Goal: Task Accomplishment & Management: Complete application form

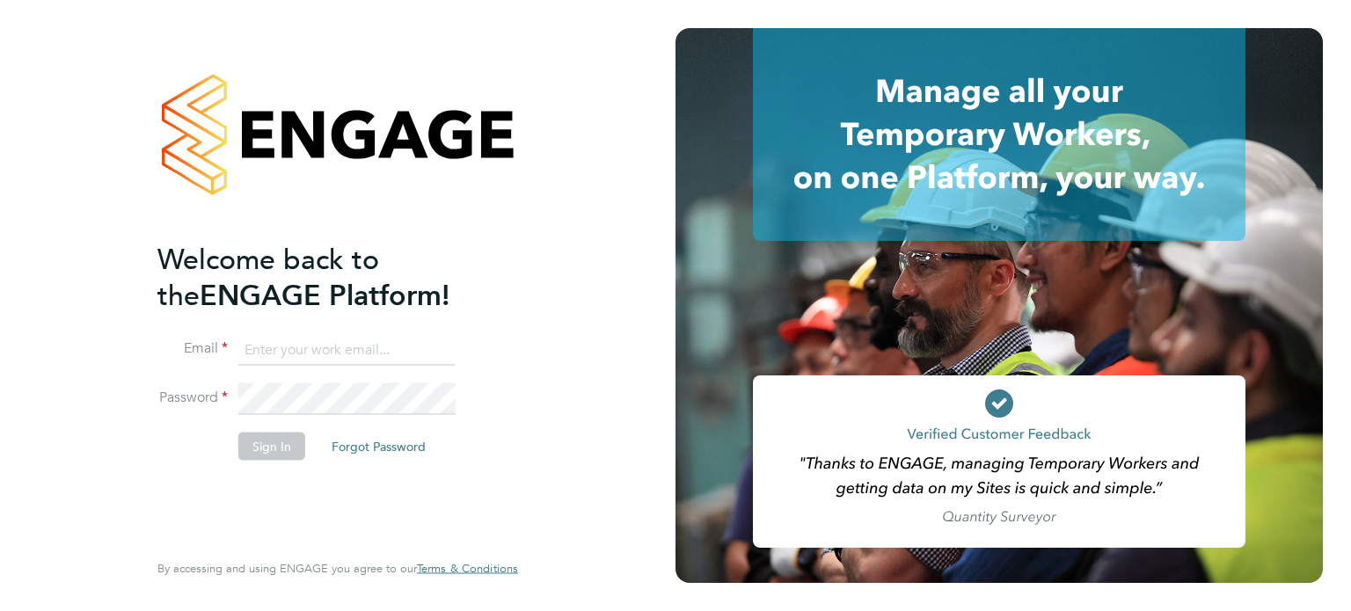
type input "jspencer@spheresolutions.co.uk"
click at [259, 452] on button "Sign In" at bounding box center [271, 446] width 67 height 28
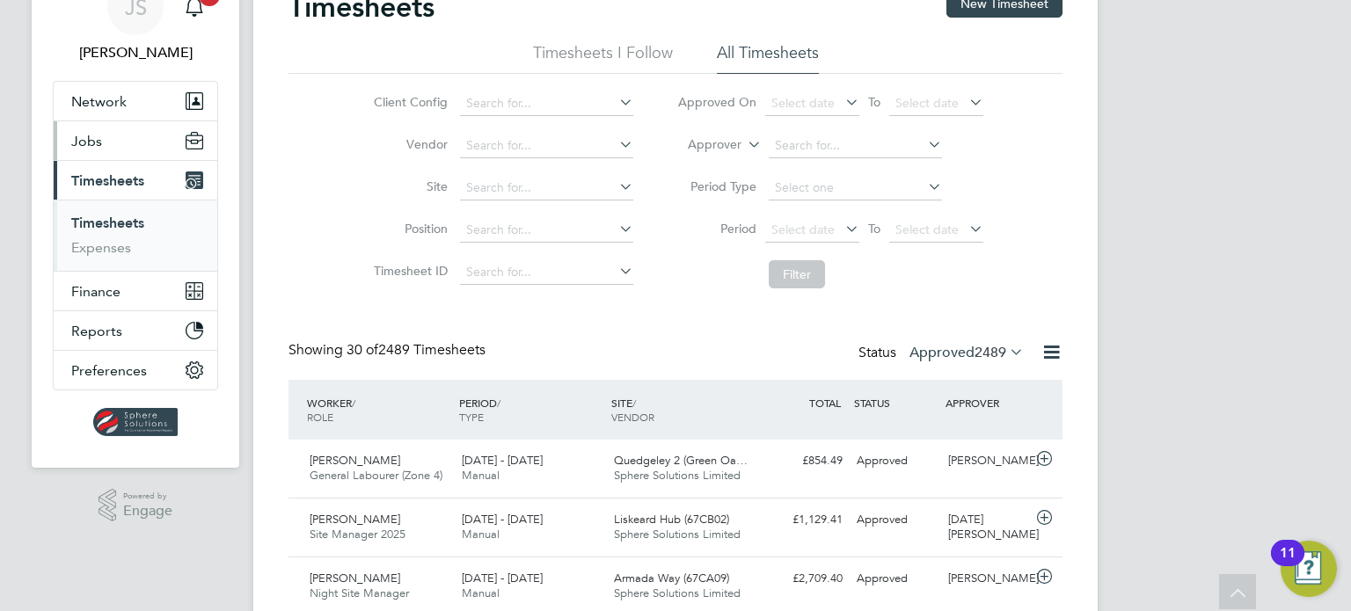
click at [90, 140] on span "Jobs" at bounding box center [86, 141] width 31 height 17
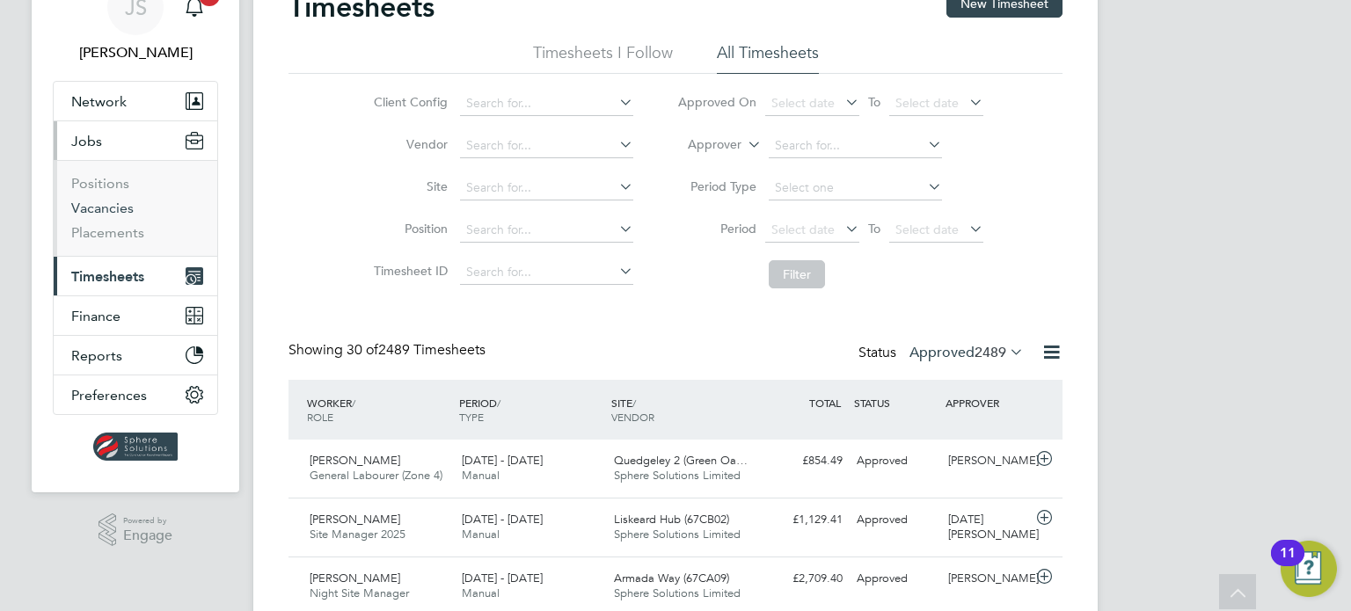
click at [100, 208] on link "Vacancies" at bounding box center [102, 208] width 62 height 17
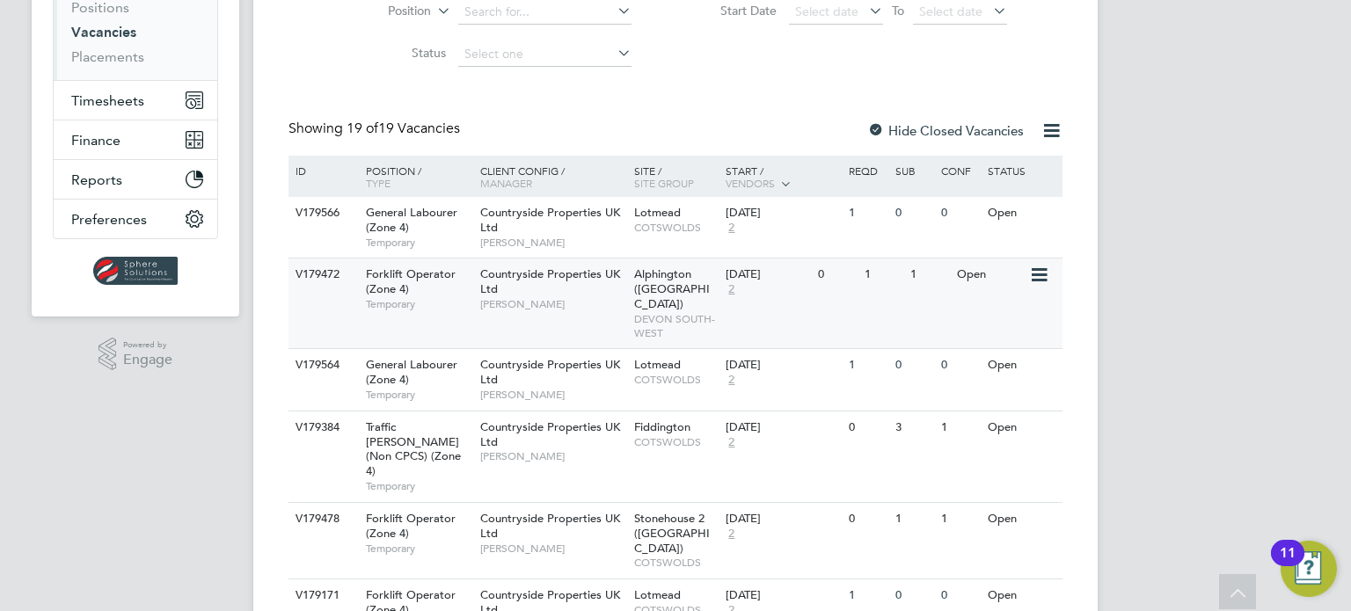
click at [869, 293] on div "V179472 Forklift Operator (Zone 4) Temporary Countryside Properties UK Ltd Tom …" at bounding box center [675, 303] width 774 height 91
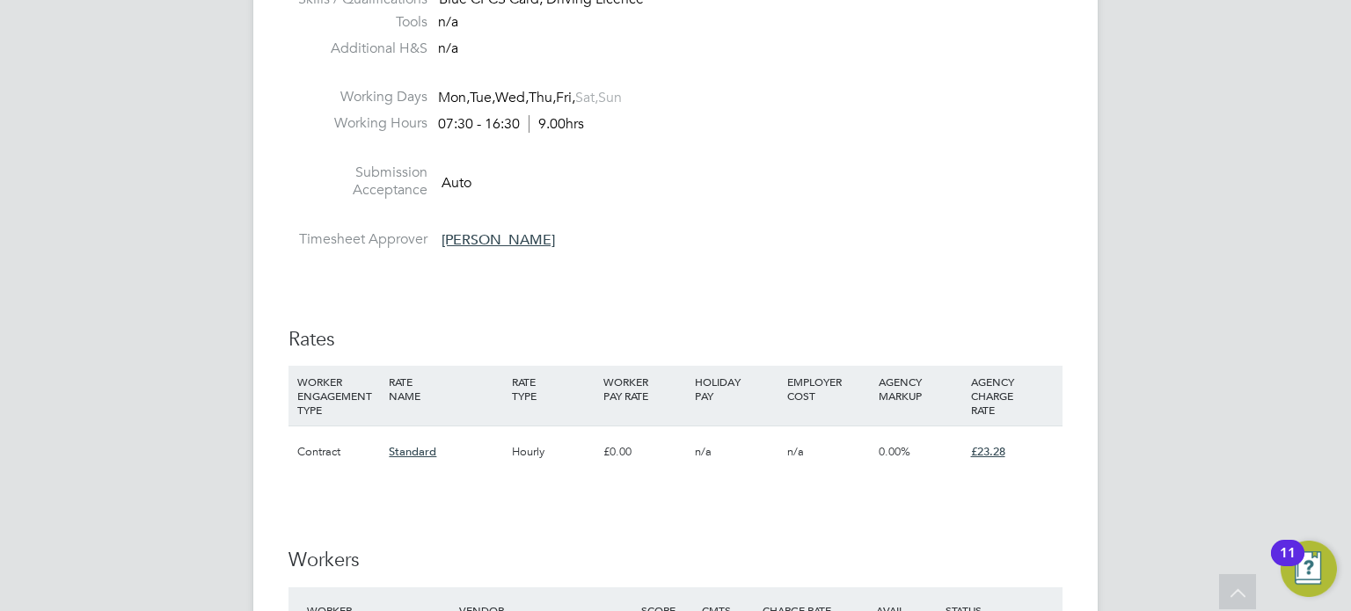
scroll to position [1319, 0]
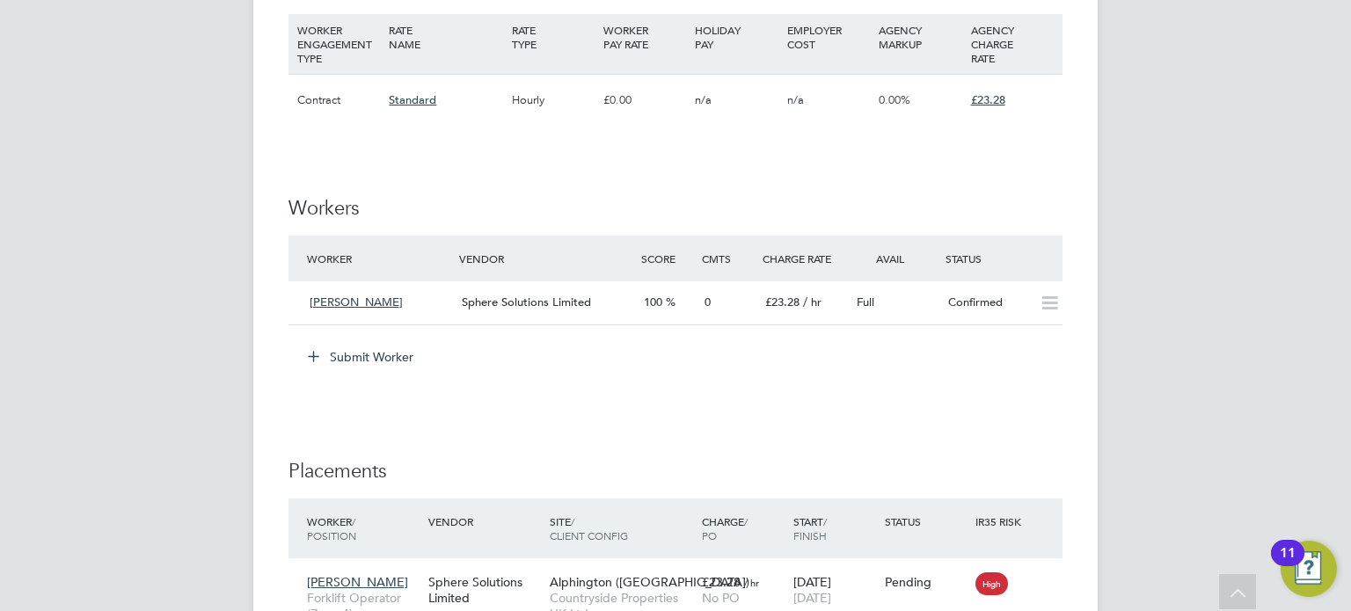
click at [395, 354] on button "Submit Worker" at bounding box center [362, 357] width 132 height 28
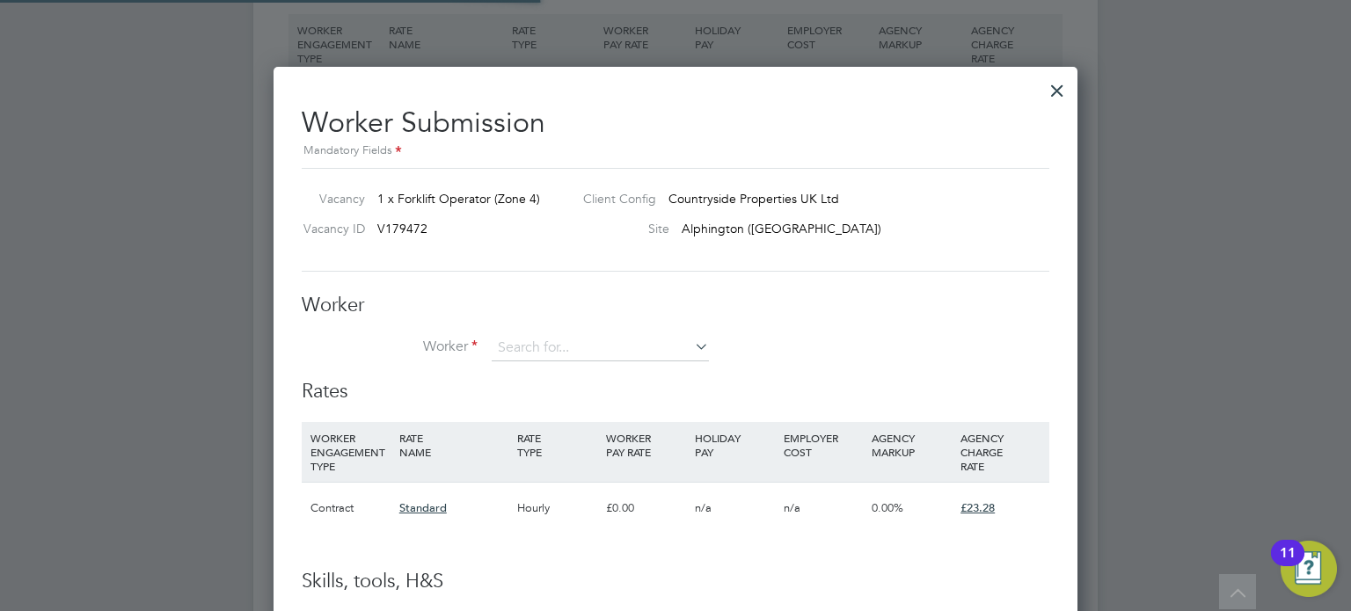
scroll to position [1112, 805]
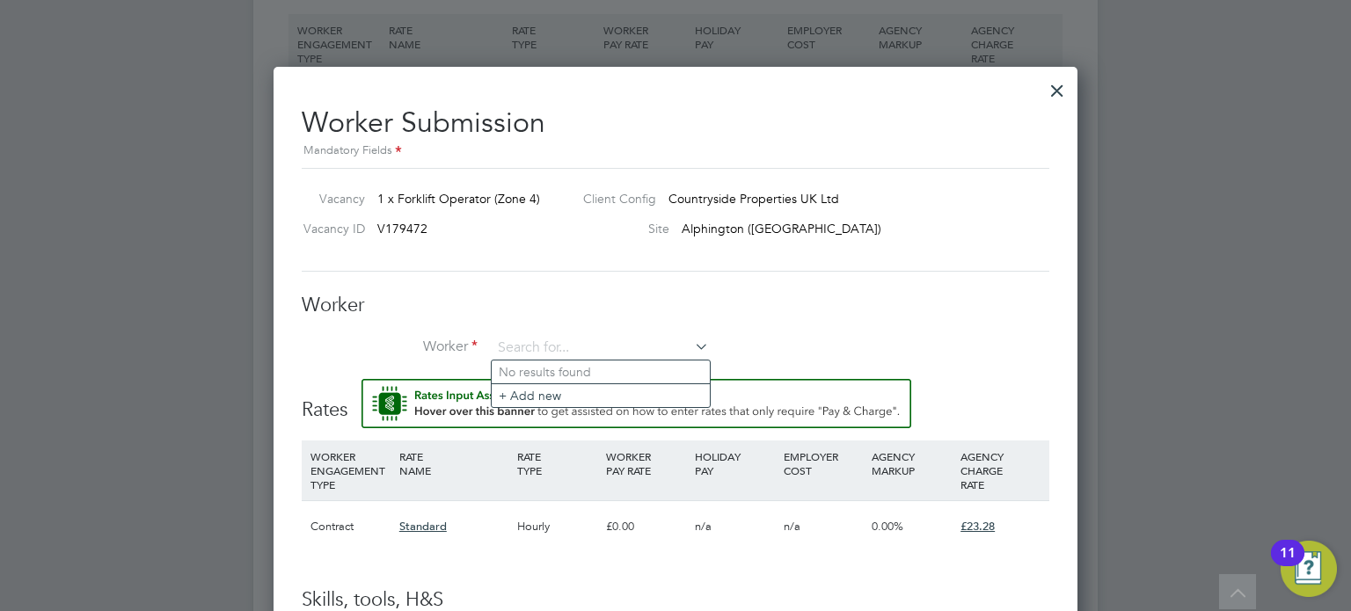
click at [1066, 89] on div at bounding box center [1057, 86] width 32 height 32
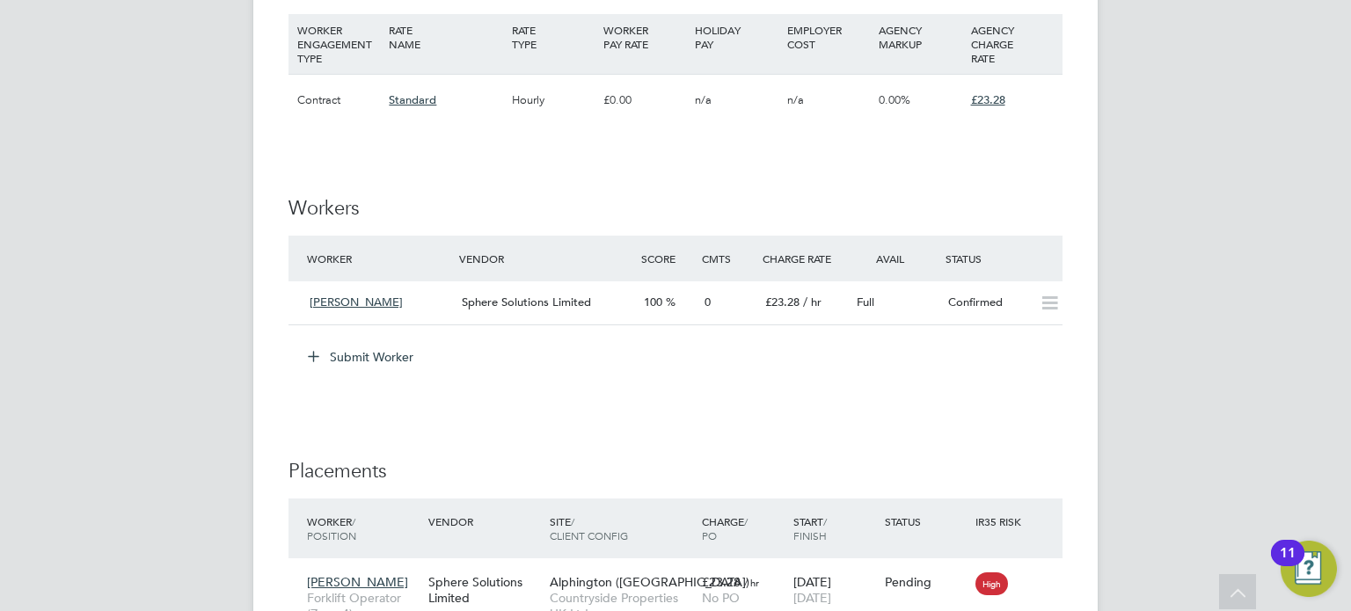
click at [1055, 89] on div "£23.28" at bounding box center [1012, 100] width 91 height 51
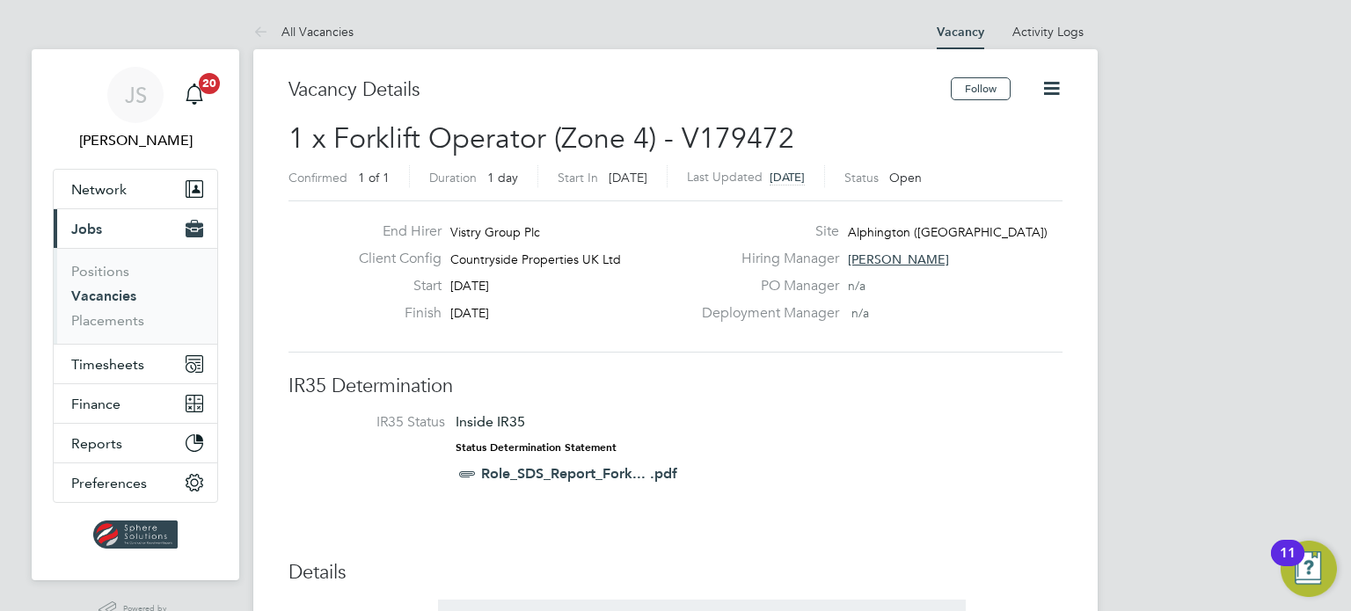
click at [100, 292] on link "Vacancies" at bounding box center [103, 296] width 65 height 17
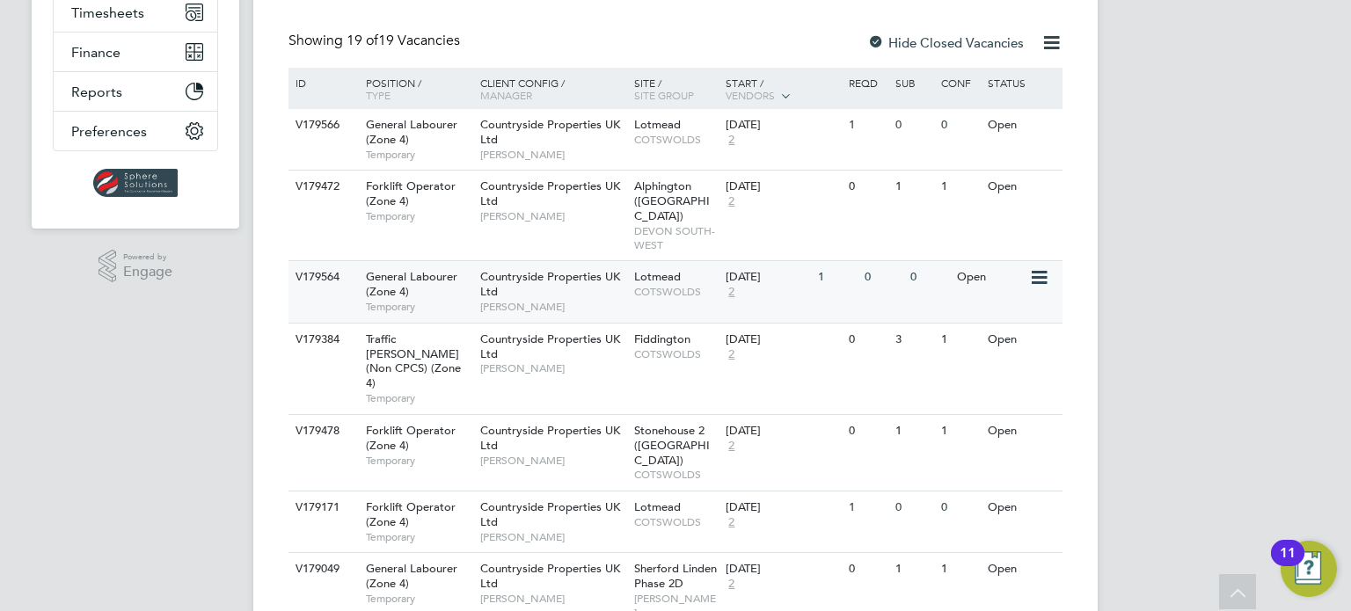
click at [851, 281] on div "V179564 General Labourer (Zone 4) Temporary Countryside Properties UK Ltd [PERS…" at bounding box center [675, 291] width 774 height 62
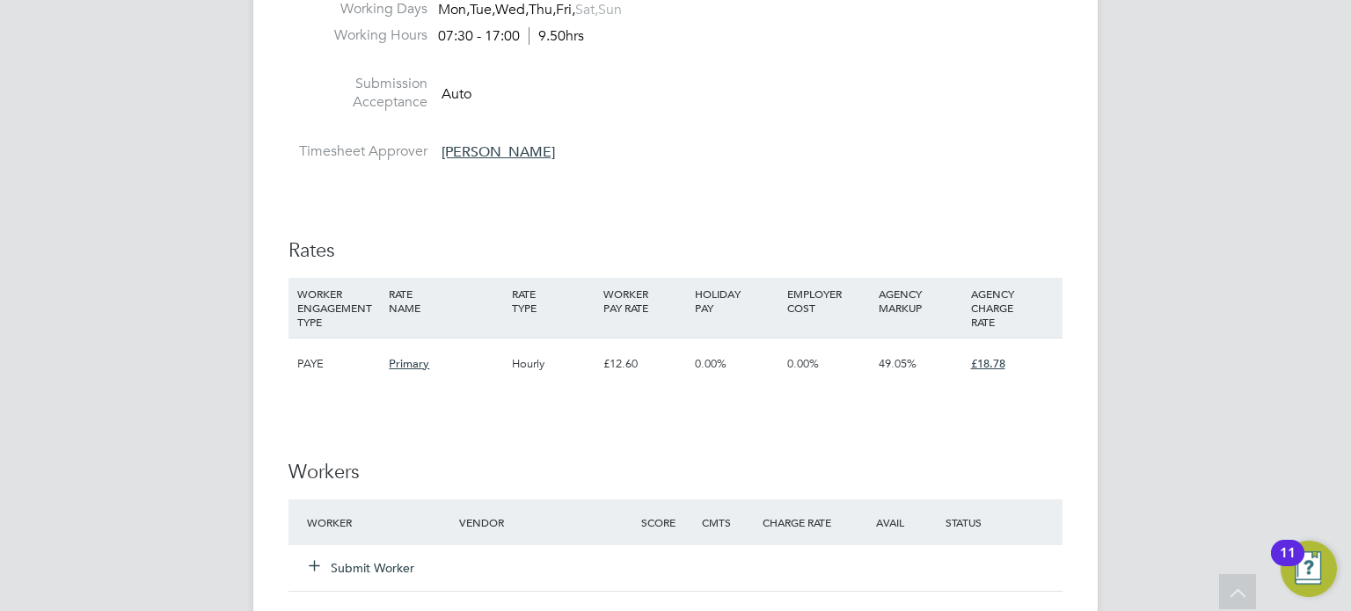
scroll to position [1319, 0]
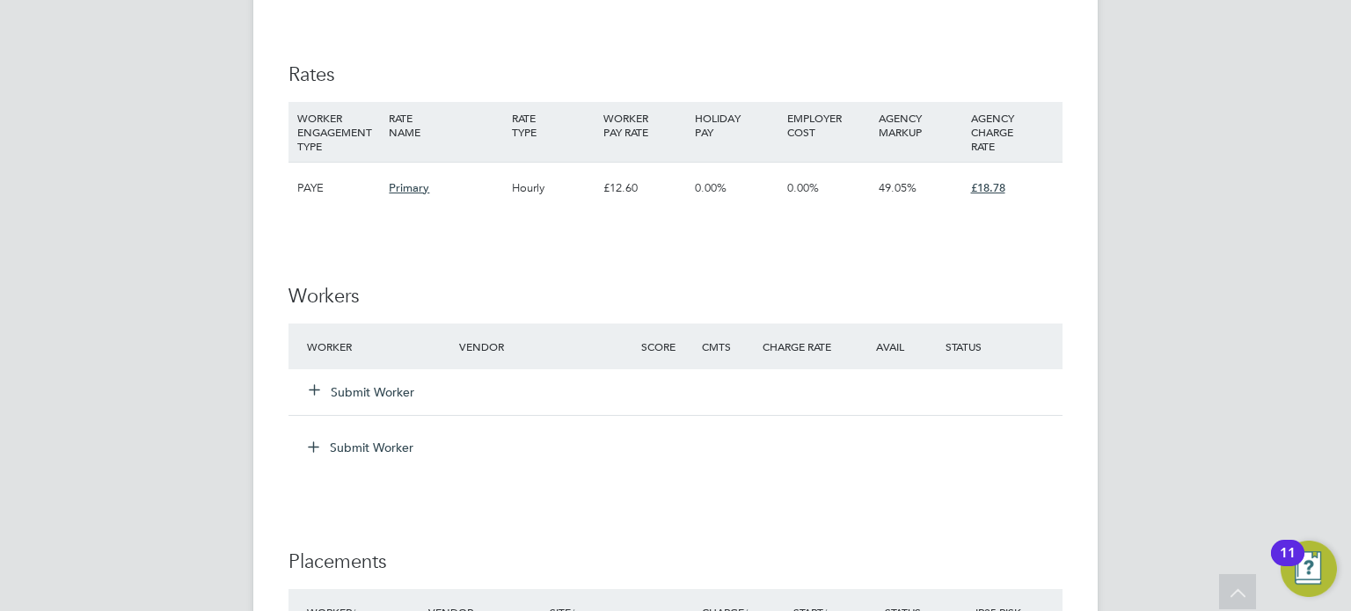
click at [400, 395] on button "Submit Worker" at bounding box center [363, 392] width 106 height 18
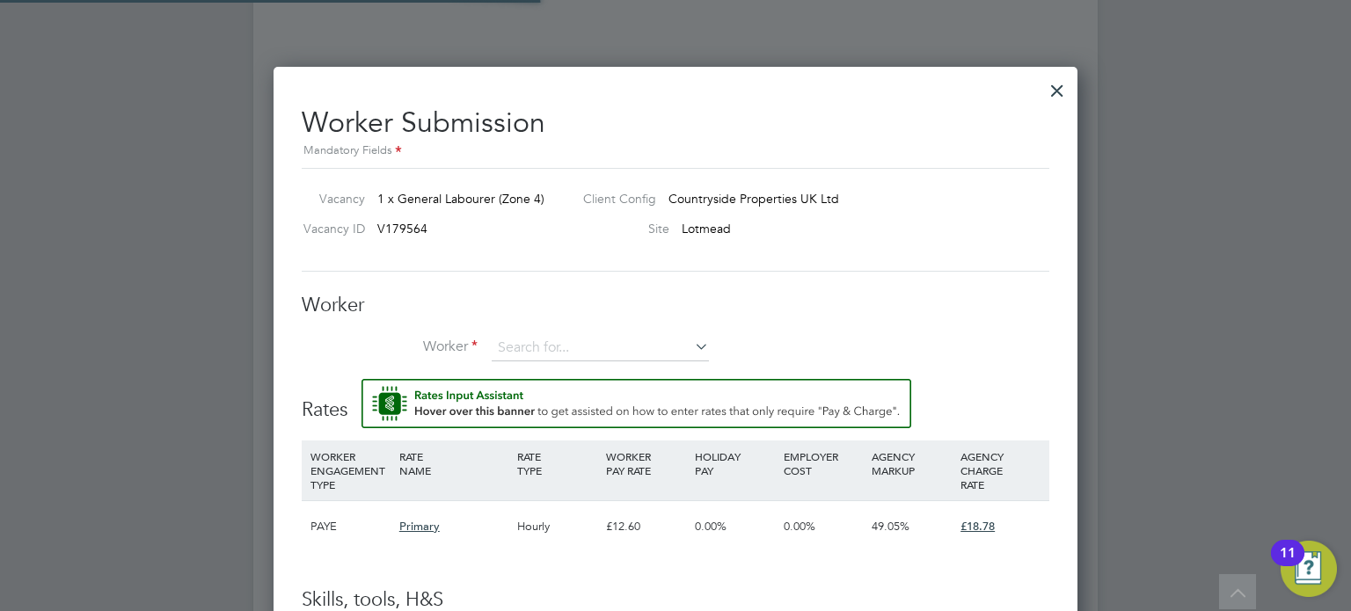
scroll to position [0, 0]
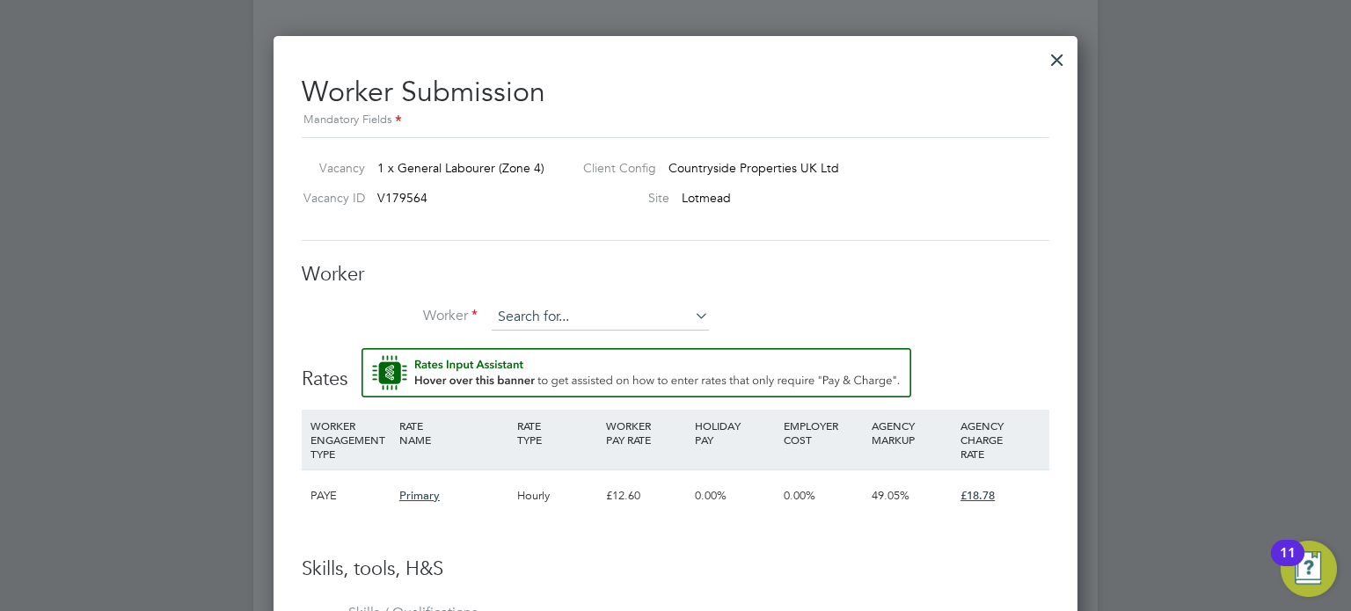
click at [531, 310] on input at bounding box center [600, 317] width 217 height 26
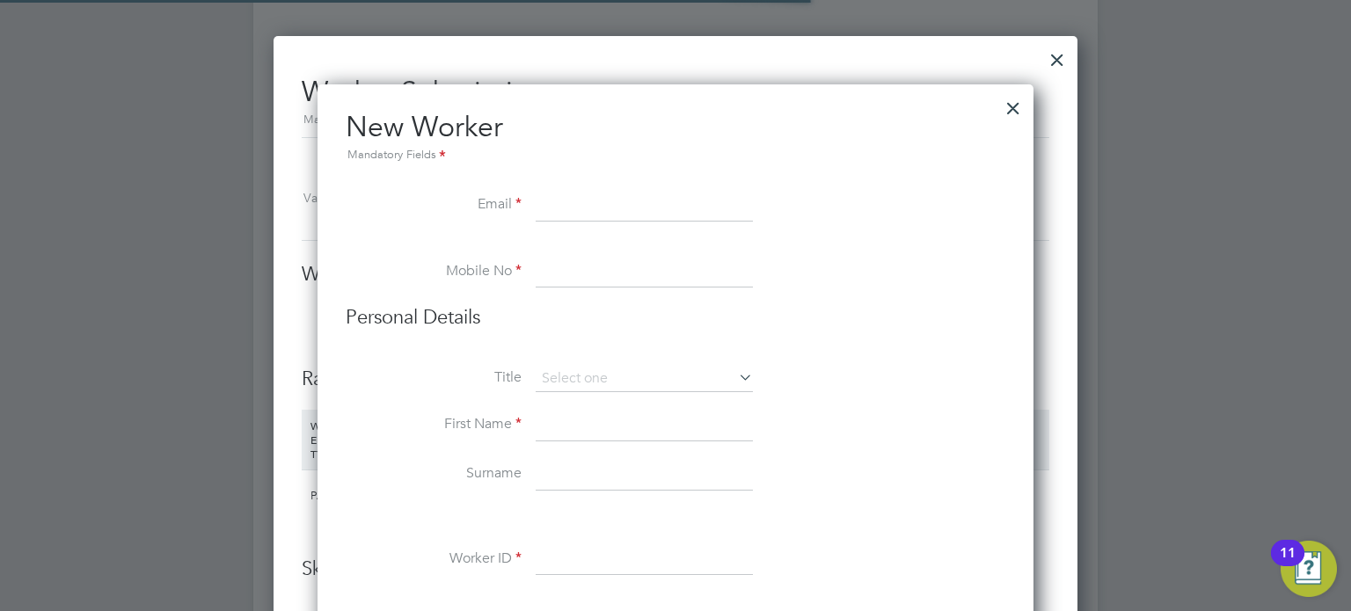
click at [573, 184] on li "New Worker Mandatory Fields" at bounding box center [676, 149] width 660 height 81
click at [576, 197] on input at bounding box center [644, 206] width 217 height 32
paste input "GL2 7ND"
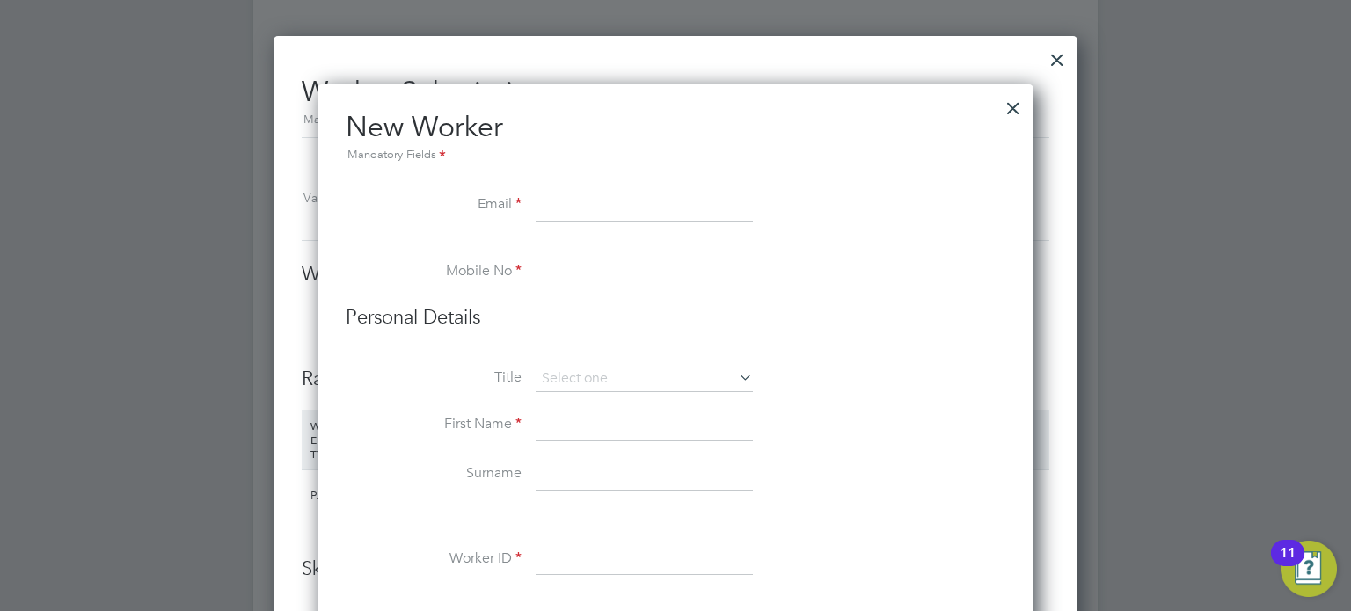
type input "GL2 7ND"
click at [743, 201] on input "GL2 7ND" at bounding box center [644, 206] width 217 height 32
click at [741, 202] on input "GL2 7ND" at bounding box center [644, 206] width 217 height 32
drag, startPoint x: 741, startPoint y: 202, endPoint x: 599, endPoint y: 204, distance: 141.6
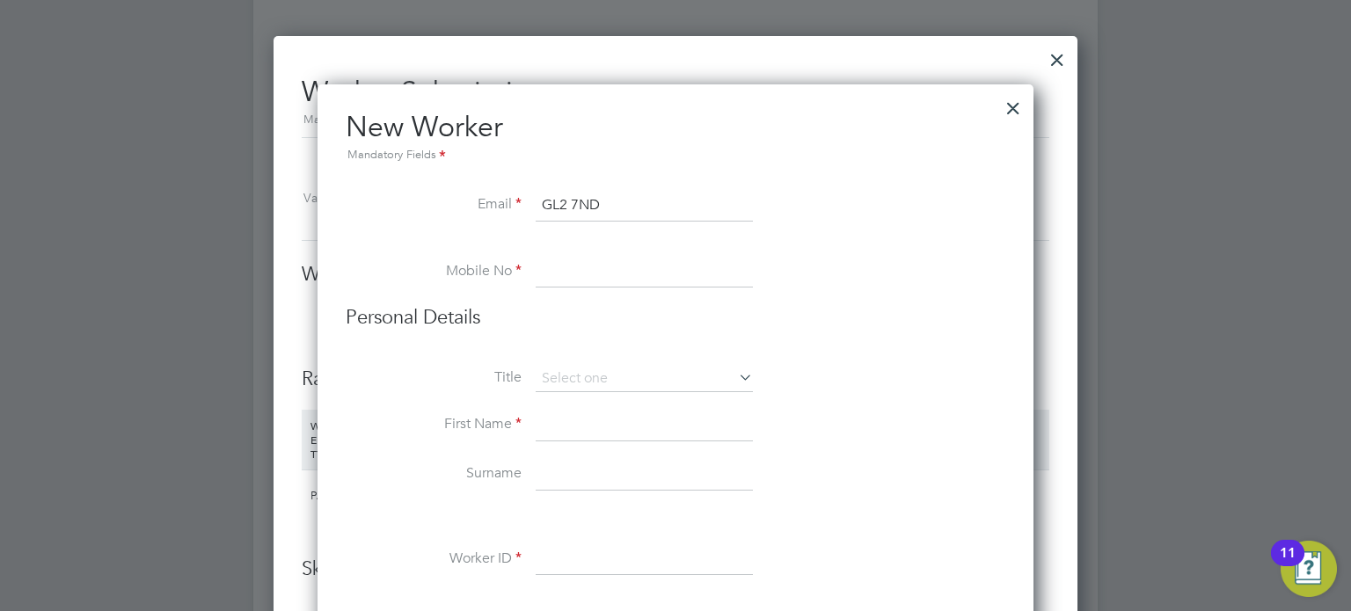
click at [595, 207] on input "GL2 7ND" at bounding box center [644, 206] width 217 height 32
click at [573, 195] on input at bounding box center [644, 206] width 217 height 32
paste input "petersb704@gmail.com"
type input "petersb704@gmail.com"
click at [611, 259] on input at bounding box center [644, 273] width 217 height 32
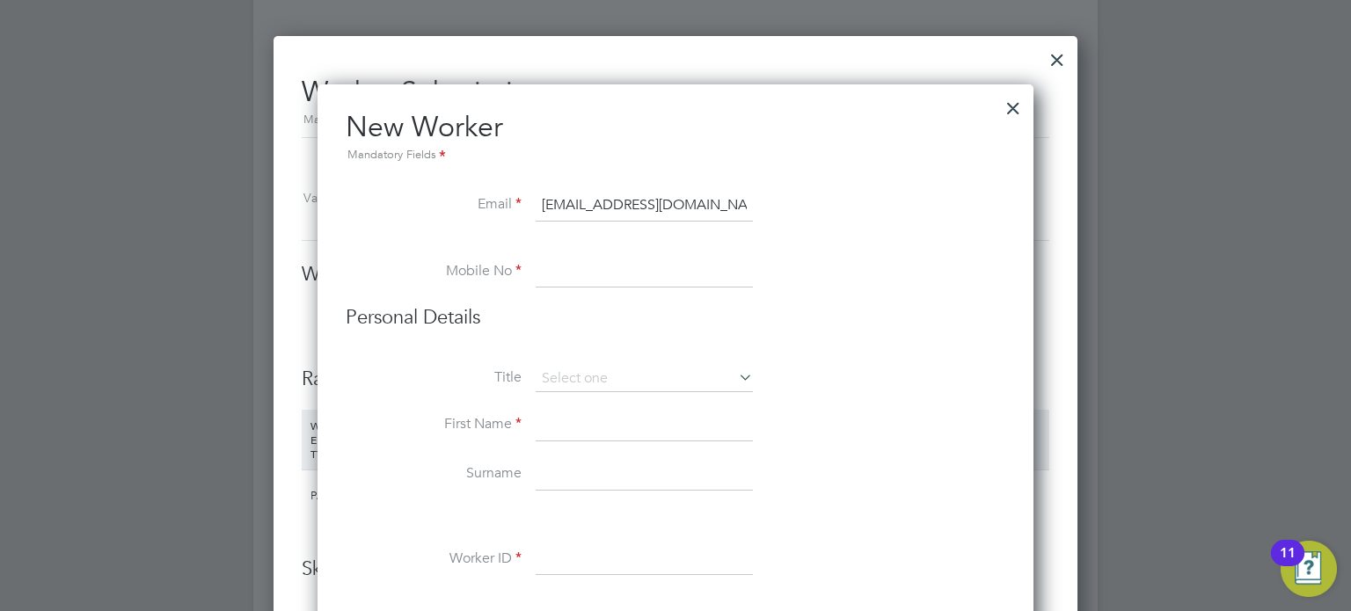
click at [610, 279] on input at bounding box center [644, 273] width 217 height 32
paste input "07456496962"
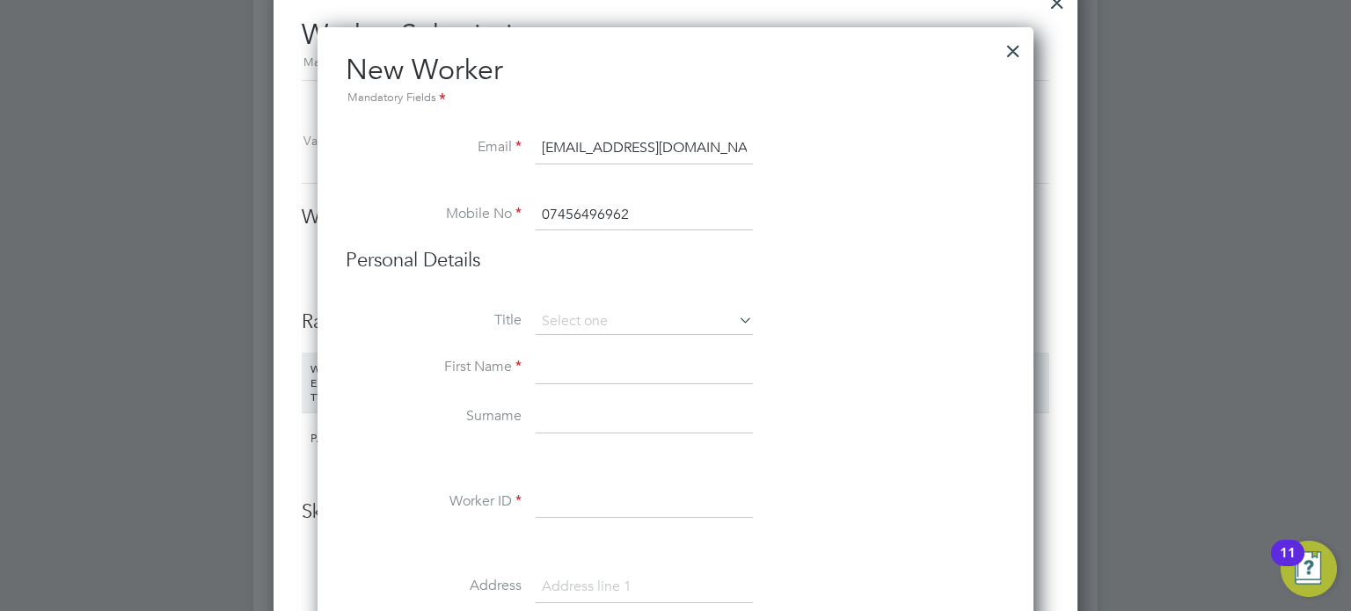
scroll to position [1438, 0]
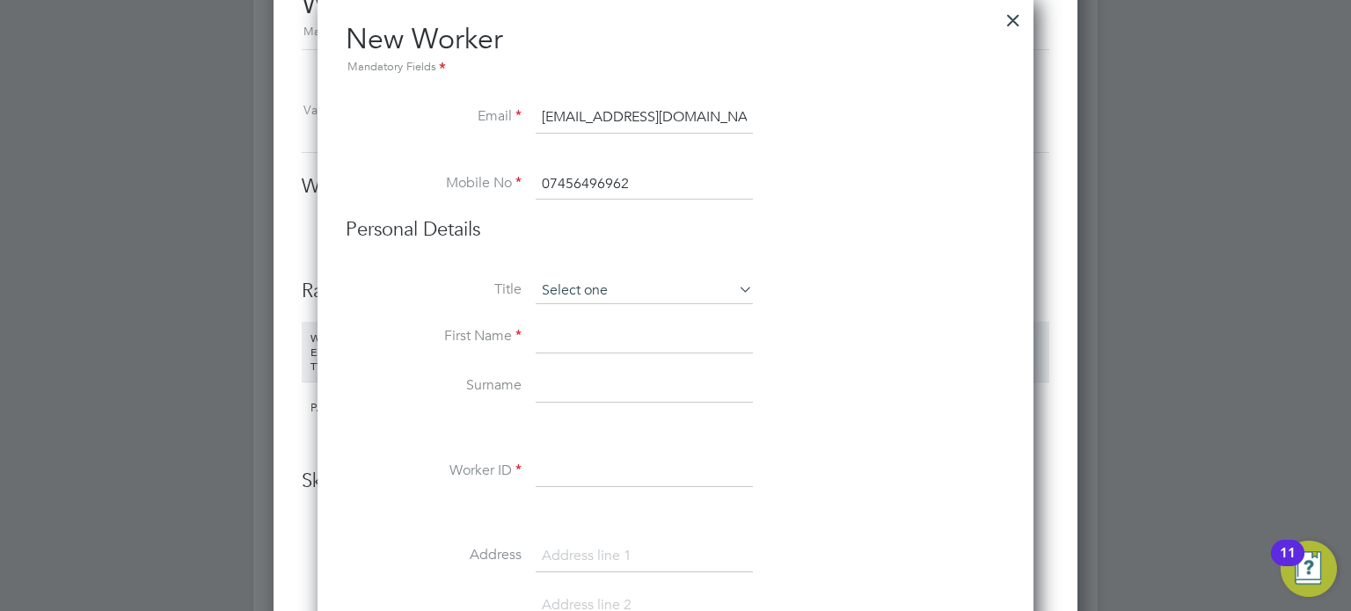
type input "07456496962"
click at [602, 296] on input at bounding box center [644, 291] width 217 height 26
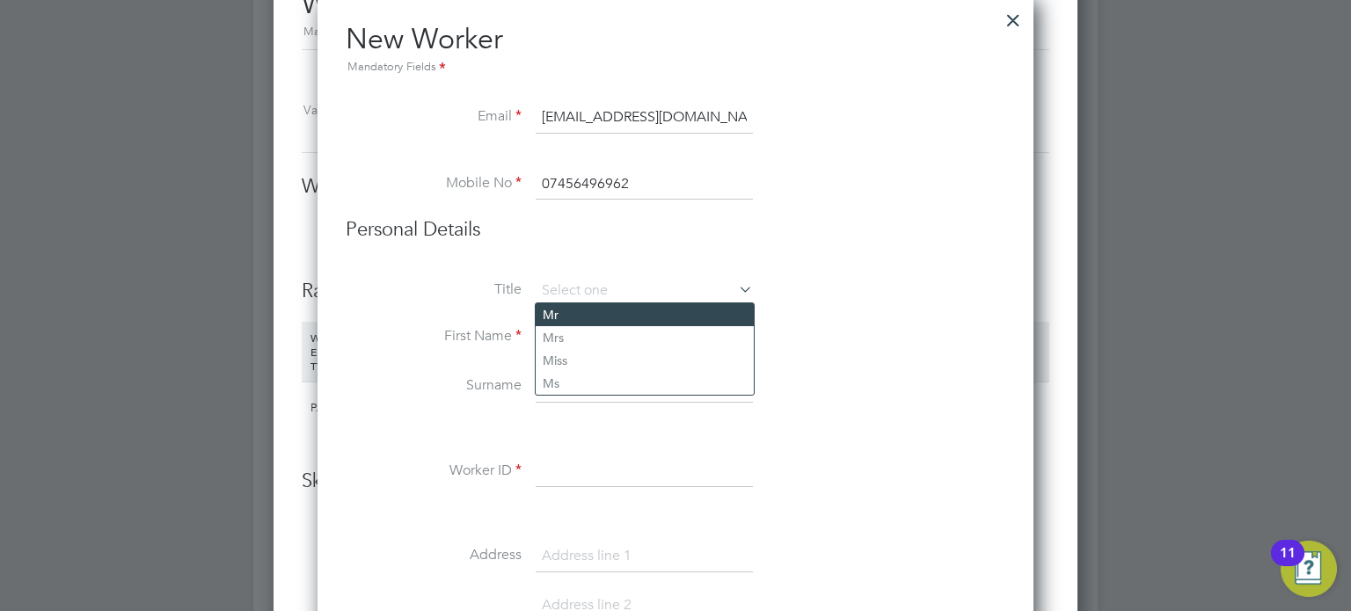
click at [591, 318] on li "Mr" at bounding box center [645, 314] width 218 height 23
type input "Mr"
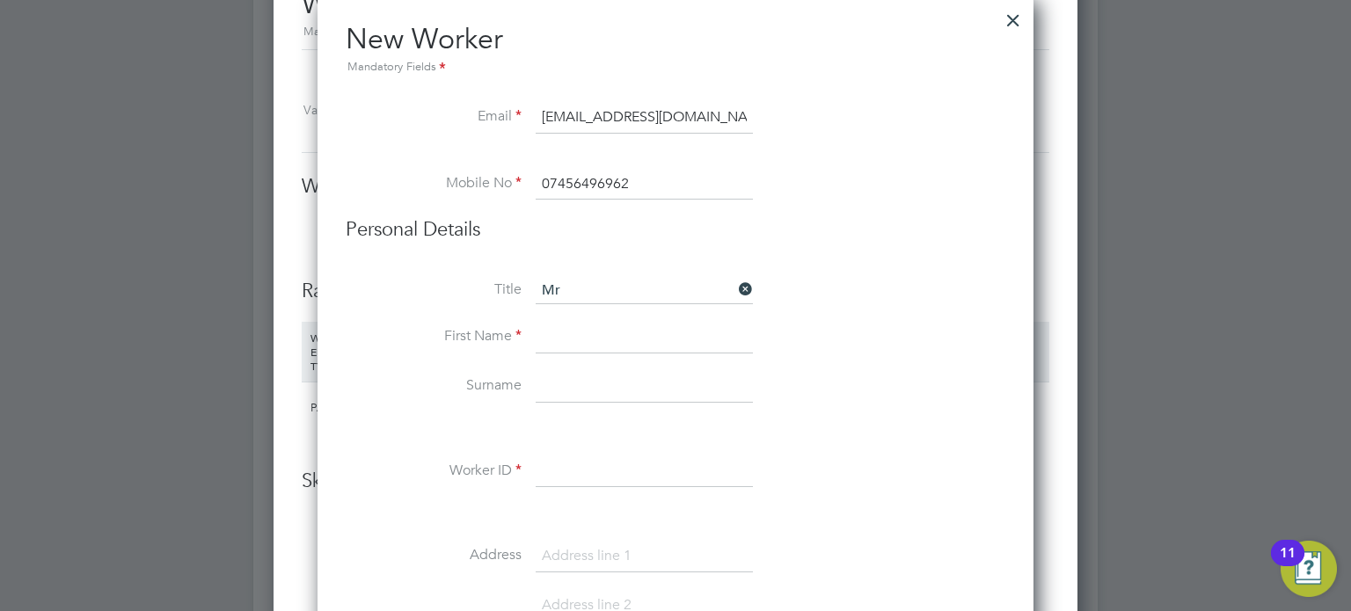
click at [577, 334] on input at bounding box center [644, 338] width 217 height 32
type input "Benjamin"
click at [553, 378] on input at bounding box center [644, 387] width 217 height 32
type input "Peters"
click at [567, 471] on input at bounding box center [644, 472] width 217 height 32
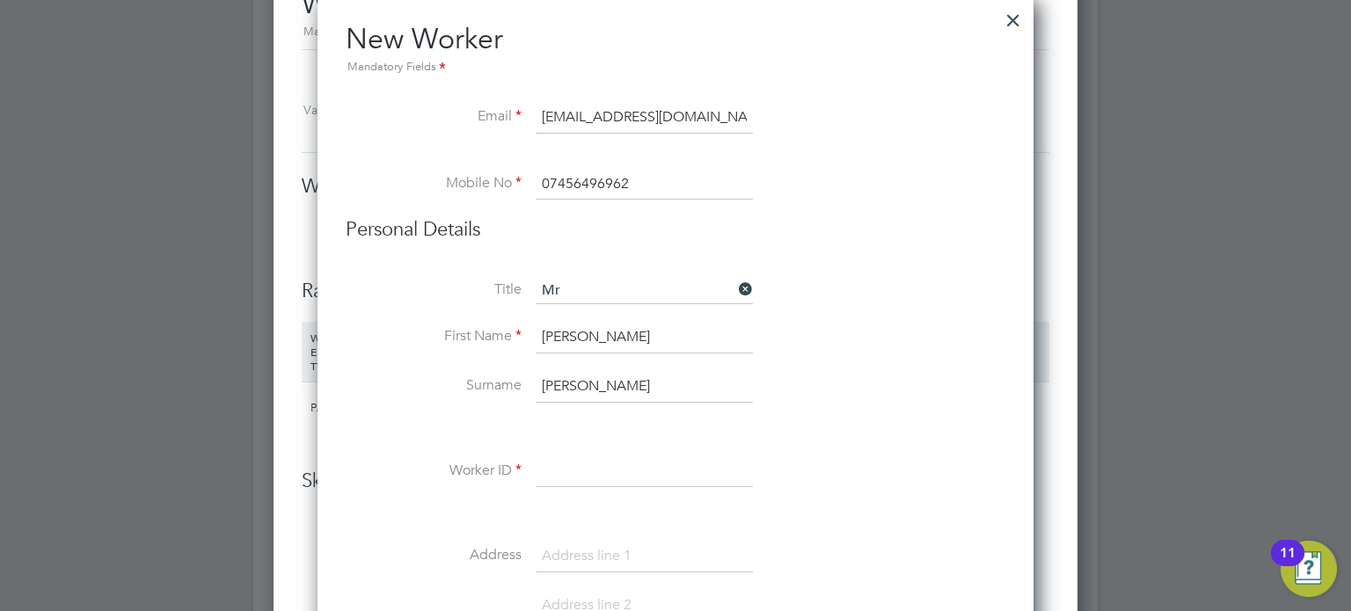
type input "N"
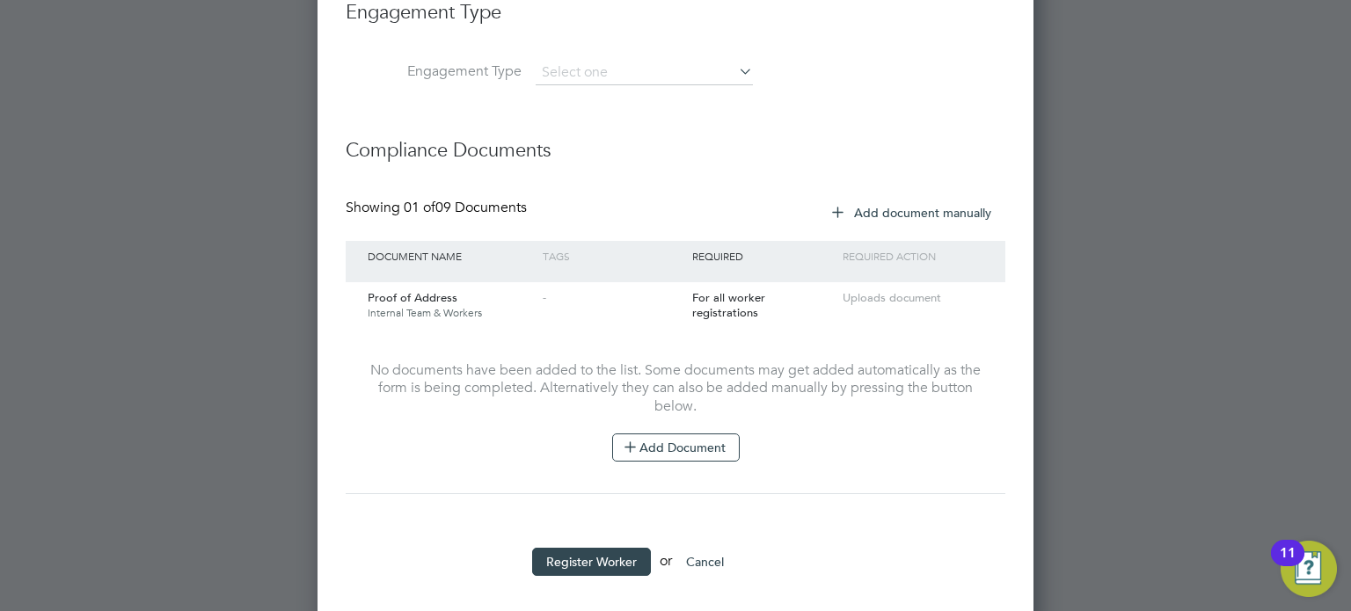
scroll to position [2523, 0]
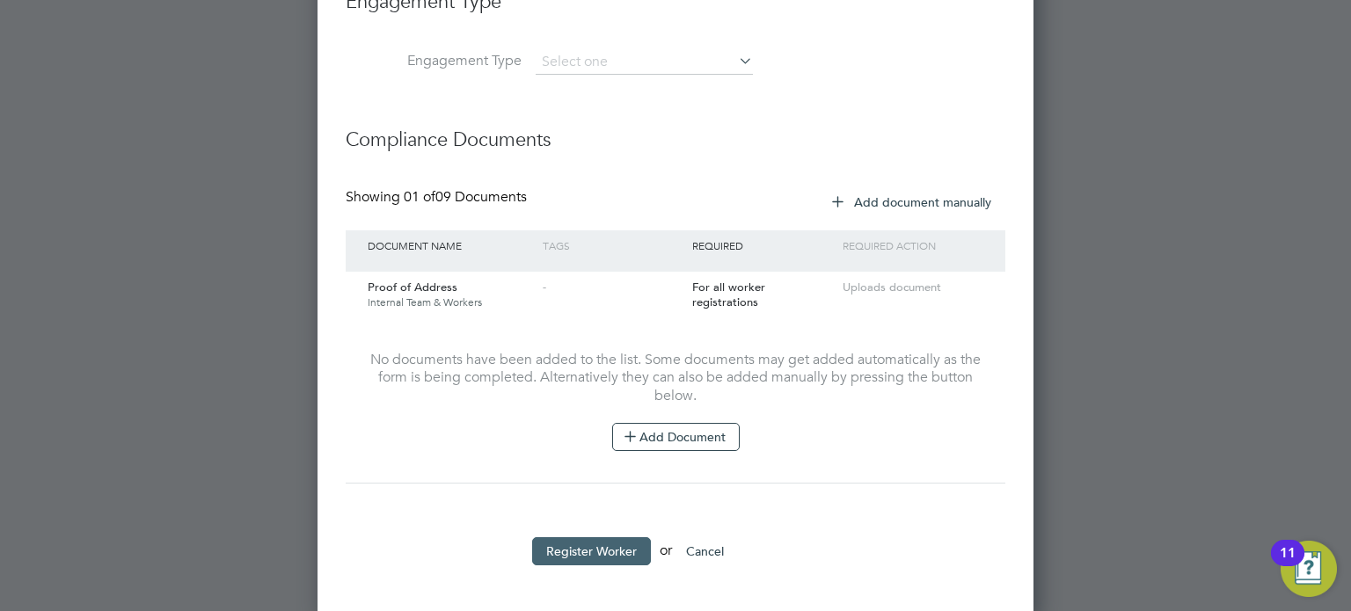
type input "BenjaminPeters"
click at [595, 538] on button "Register Worker" at bounding box center [591, 551] width 119 height 28
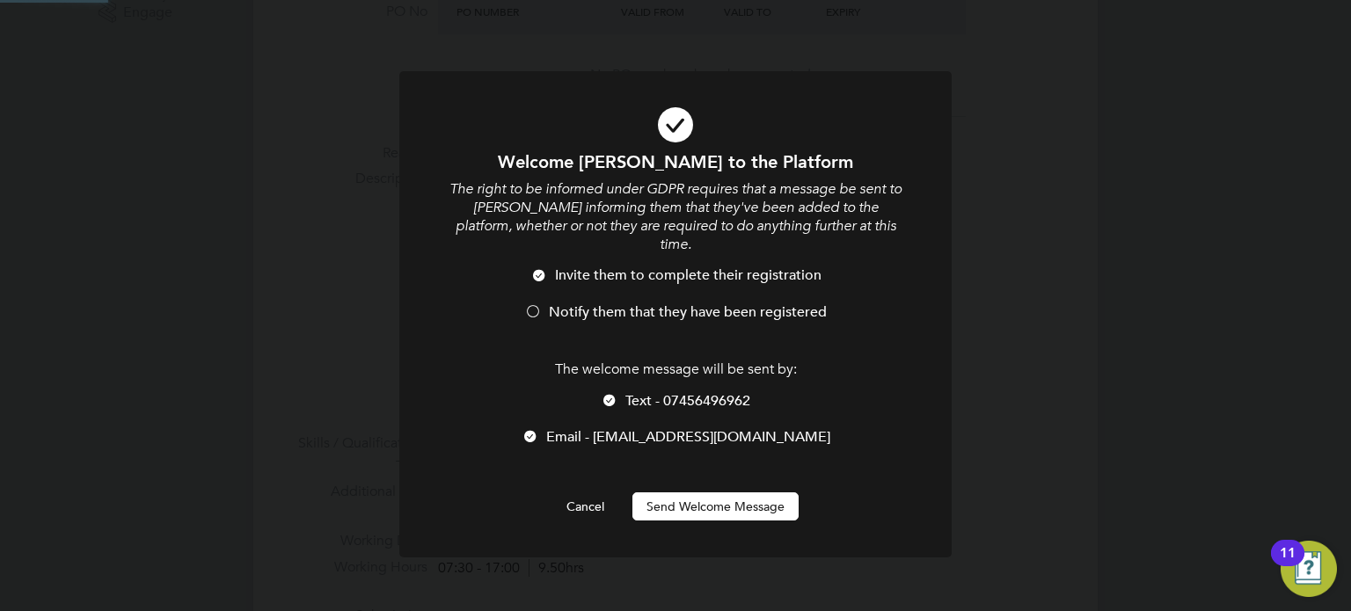
scroll to position [0, 0]
click at [538, 304] on div at bounding box center [533, 313] width 18 height 18
click at [670, 493] on button "Send Welcome Message" at bounding box center [715, 507] width 166 height 28
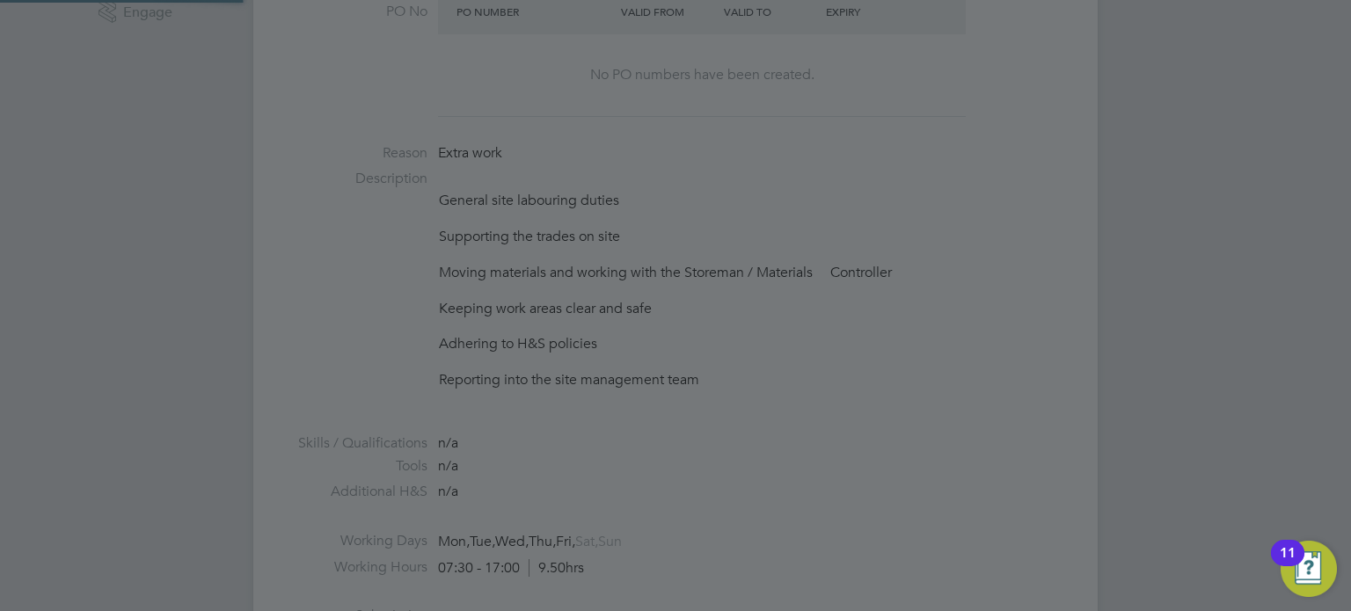
type input "Benjamin Peters (BenjaminPeters)"
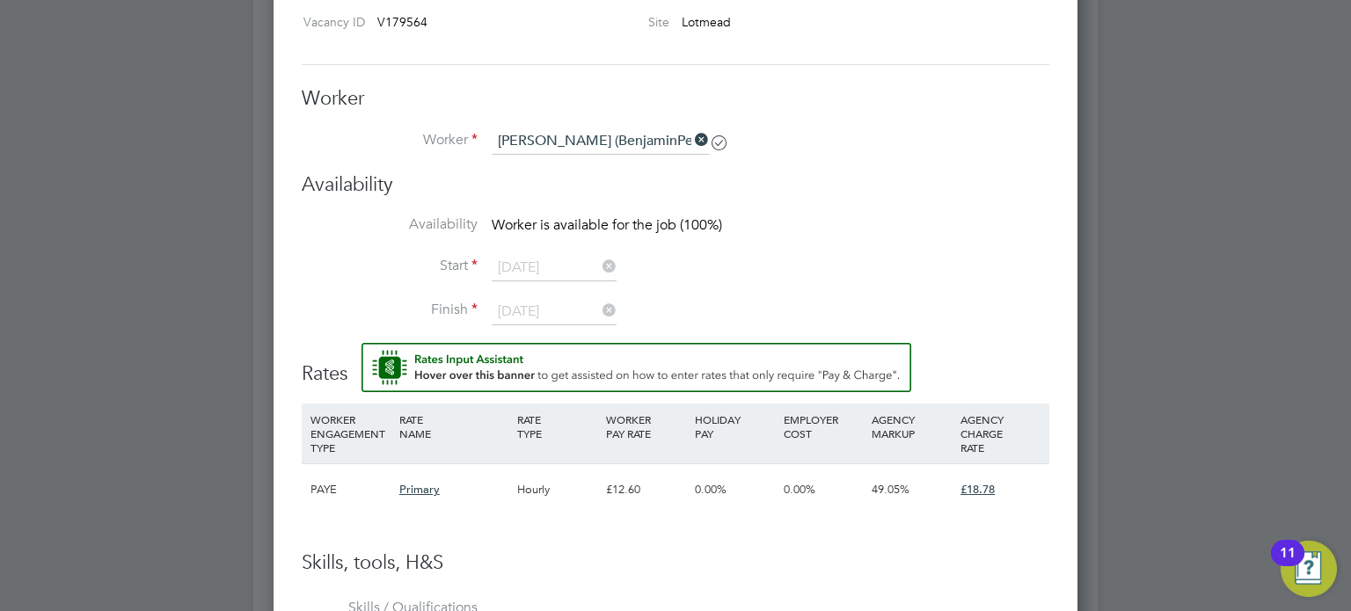
click at [691, 137] on icon at bounding box center [691, 140] width 0 height 25
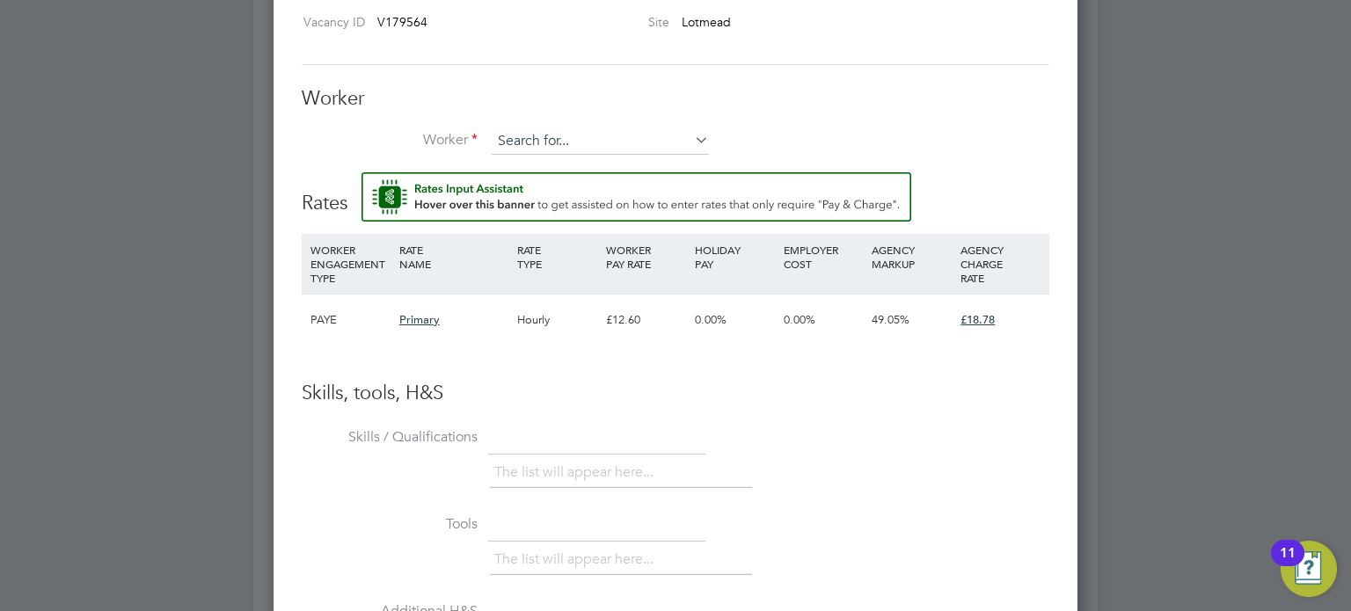
click at [625, 141] on input at bounding box center [600, 141] width 217 height 26
type input "j"
click at [595, 182] on li "Benja min Peters (BenjaminPeters)" at bounding box center [614, 190] width 245 height 24
type input "Benjamin Peters (BenjaminPeters)"
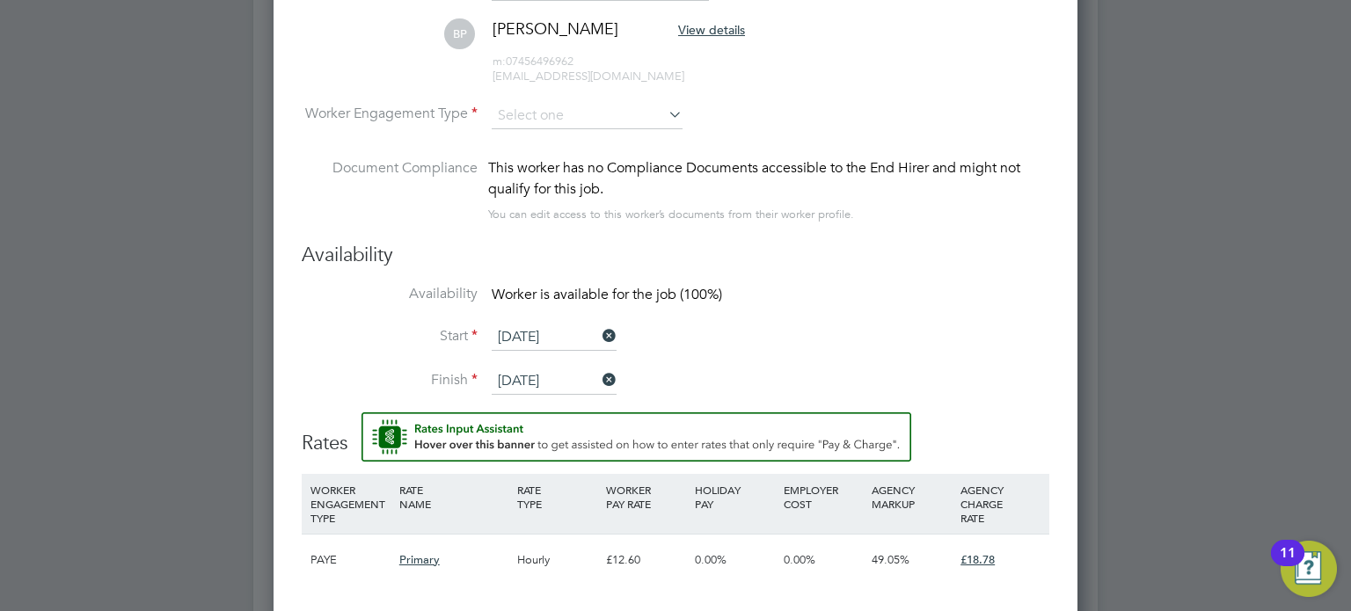
click at [545, 265] on div "Availability Availability Worker is available for the job (100%) Start 02 Sep 2…" at bounding box center [676, 328] width 748 height 170
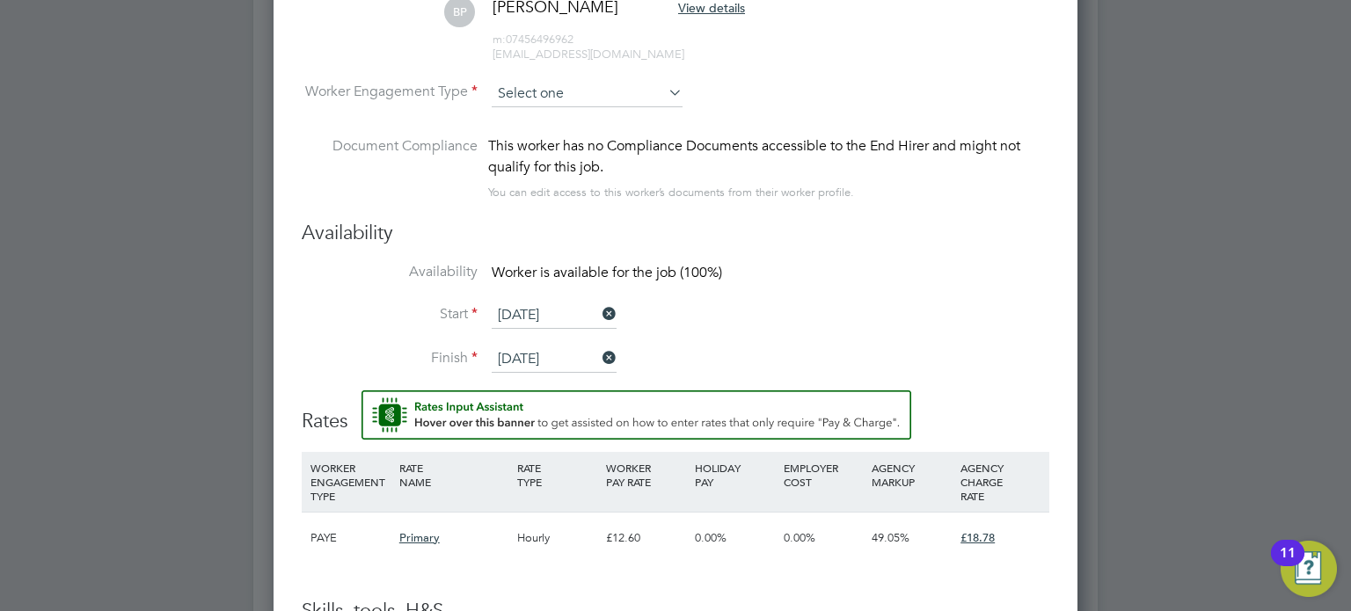
click at [549, 102] on input at bounding box center [587, 94] width 191 height 26
click at [544, 121] on li "Contract" at bounding box center [588, 116] width 192 height 23
type input "Contract"
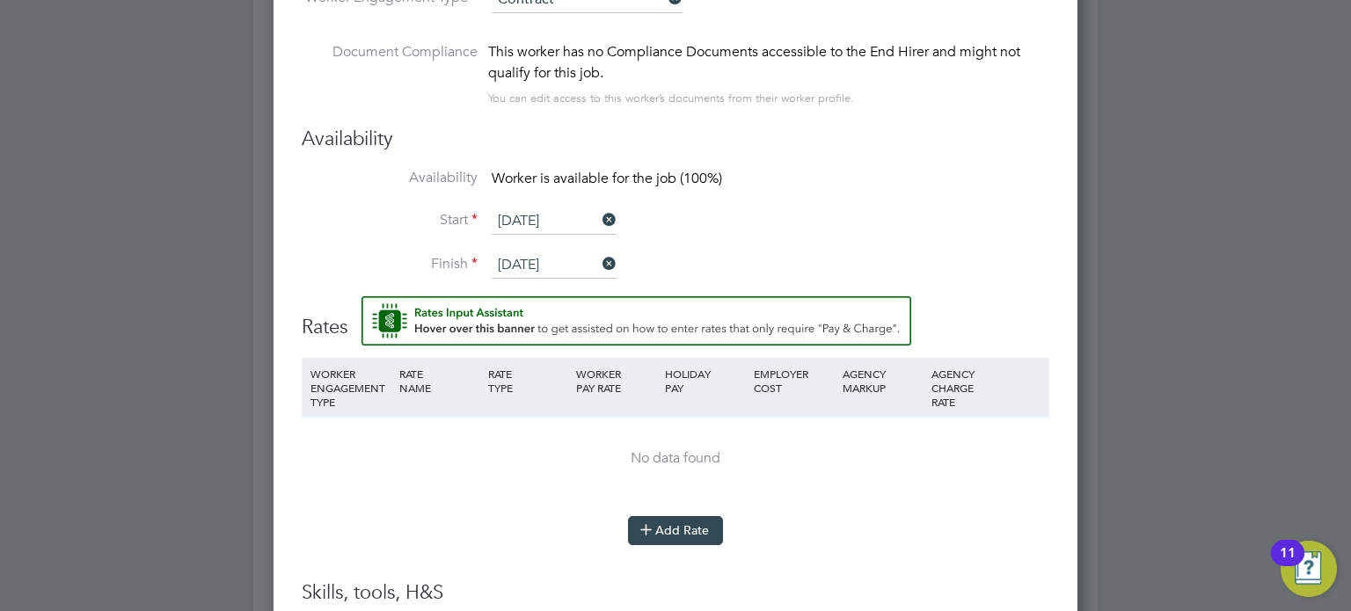
click at [672, 531] on button "Add Rate" at bounding box center [675, 530] width 95 height 28
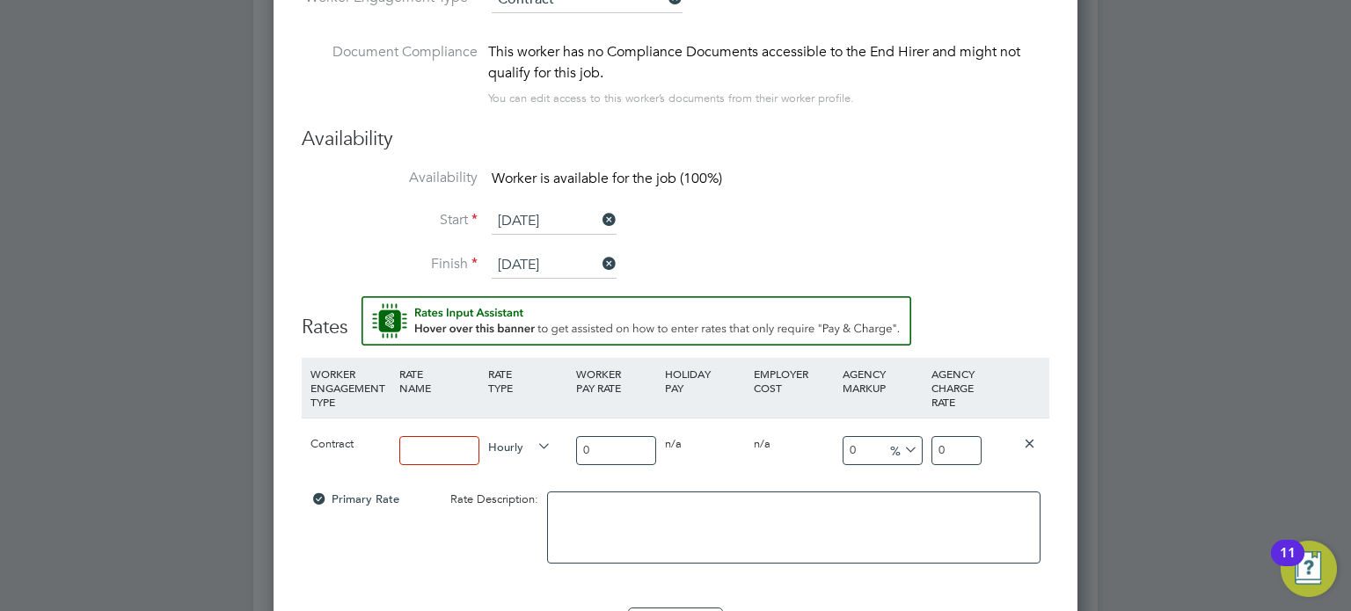
click at [462, 447] on input at bounding box center [439, 450] width 80 height 29
type input "Standard"
click at [598, 449] on input "0" at bounding box center [616, 450] width 80 height 29
type input "1"
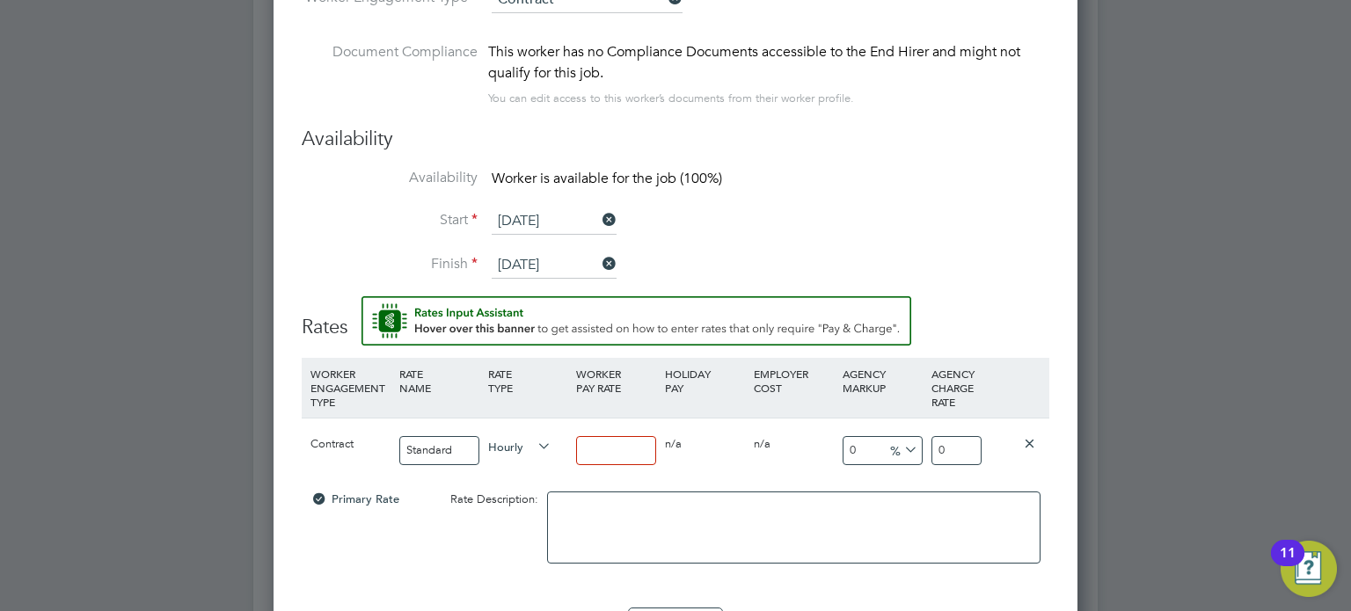
type input "1"
type input "16"
type input "16.5"
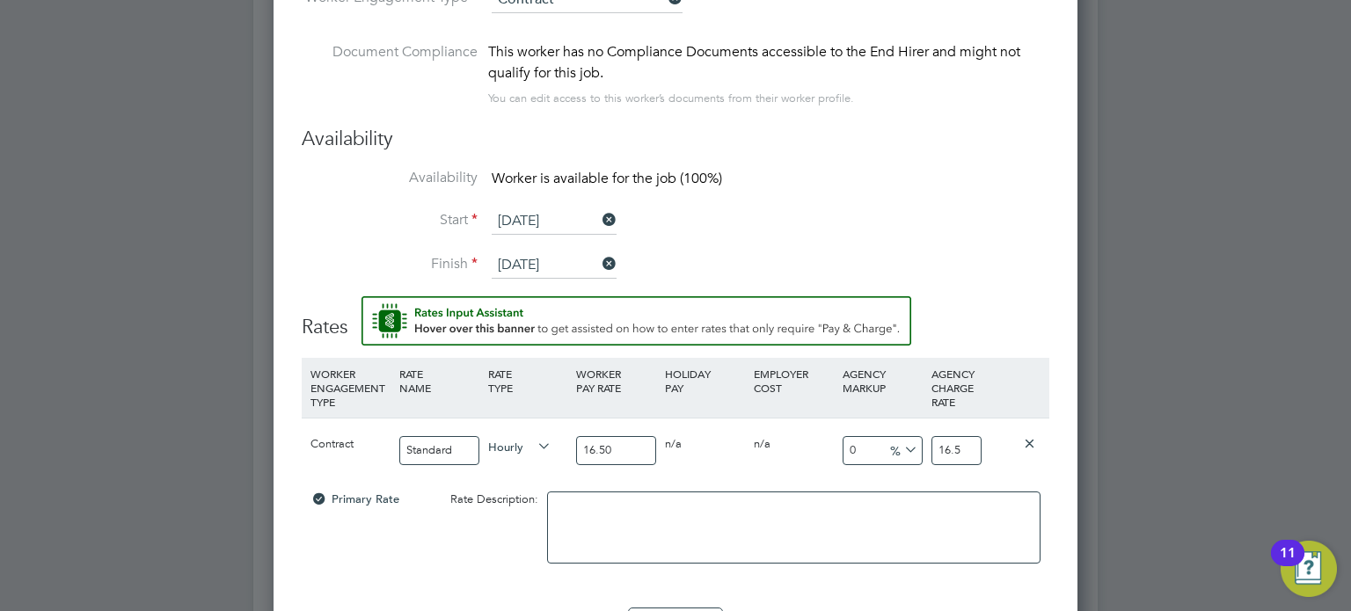
type input "16.50"
click at [948, 451] on input "16.5" at bounding box center [956, 450] width 50 height 29
type input "-93.93939393939394"
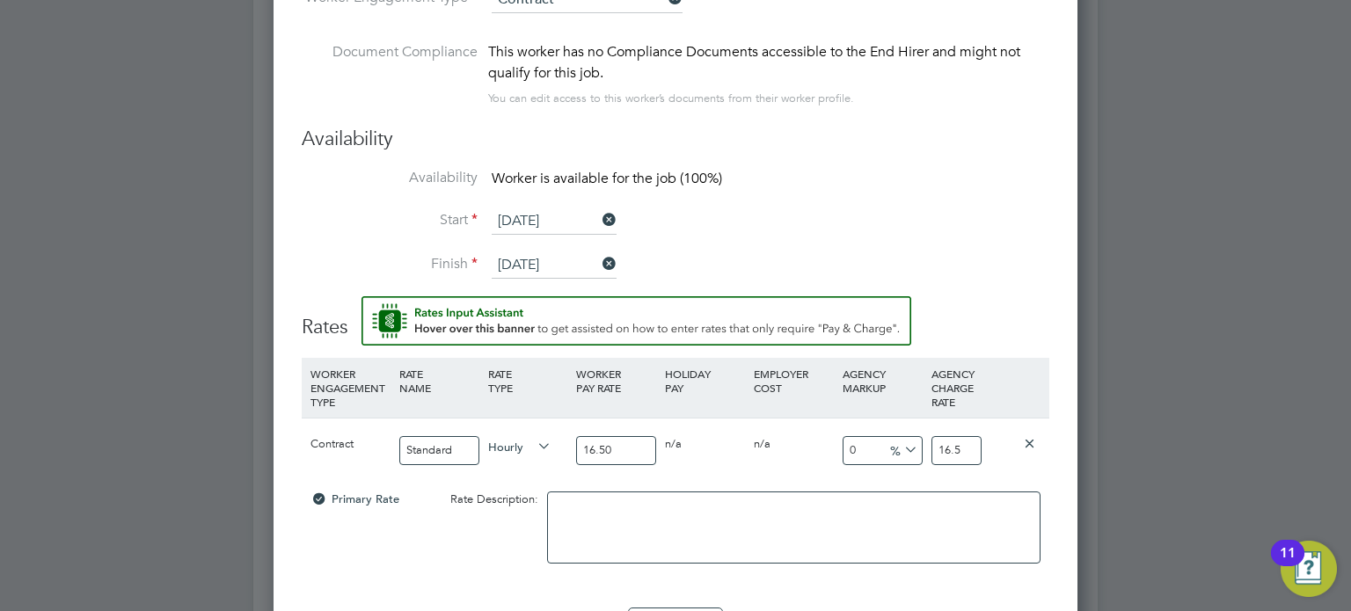
type input "1"
type input "9.090909090909092"
type input "18"
type input "13.333333333333334"
type input "18.7"
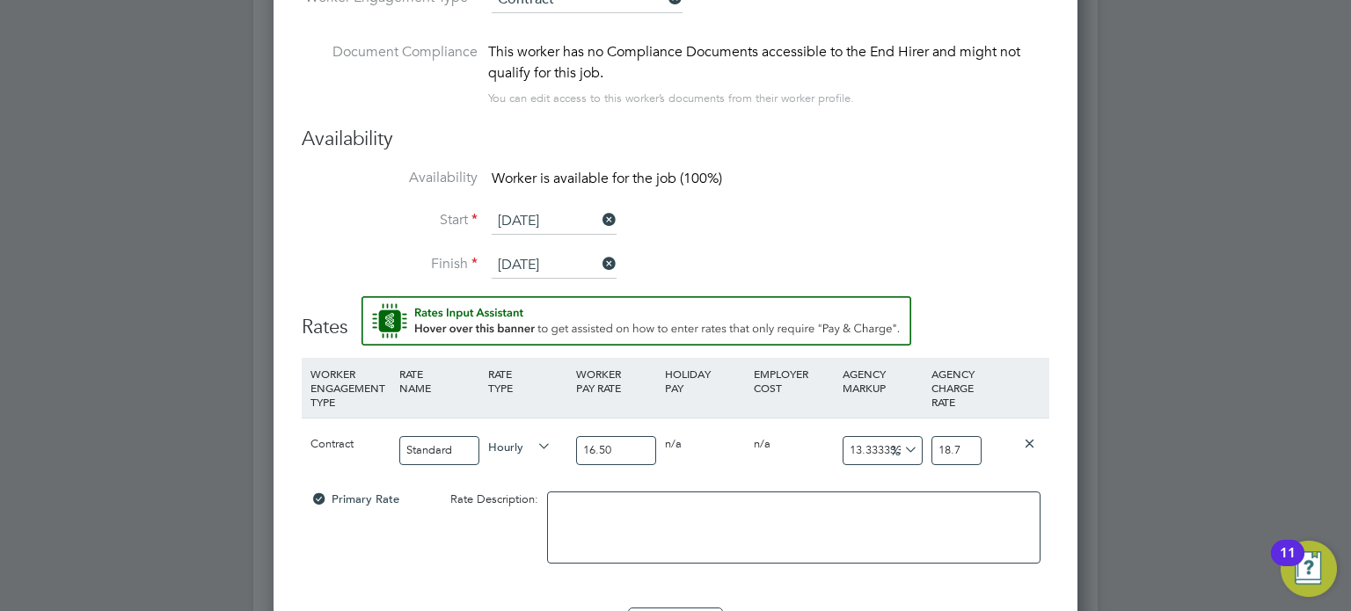
type input "13.818181818181818"
type input "18.78"
click at [1010, 277] on li "Finish 12 Sep 2025" at bounding box center [676, 274] width 748 height 44
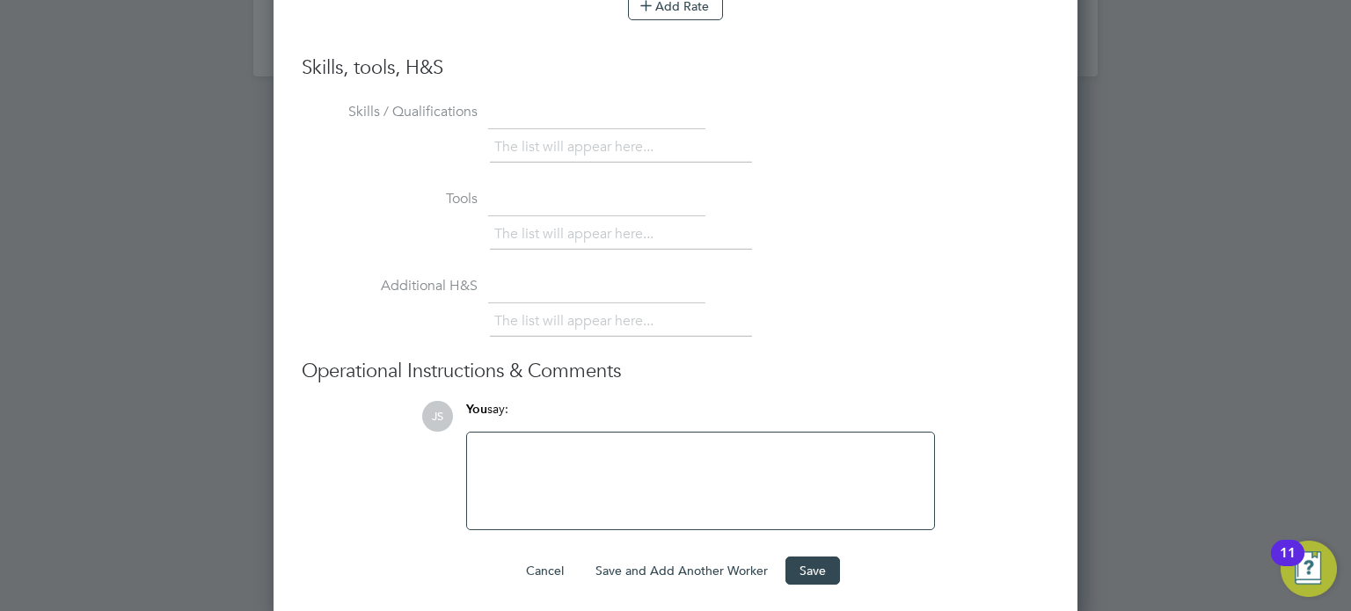
scroll to position [2414, 0]
click at [820, 557] on button "Save" at bounding box center [812, 569] width 55 height 28
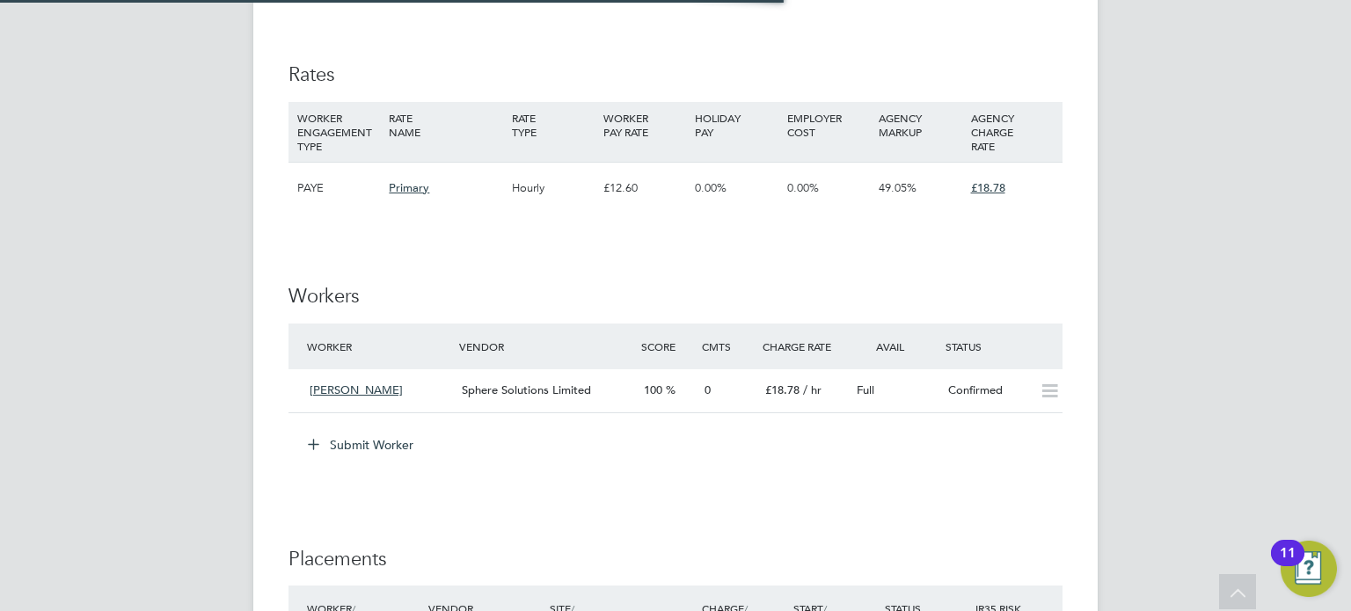
scroll to position [9, 8]
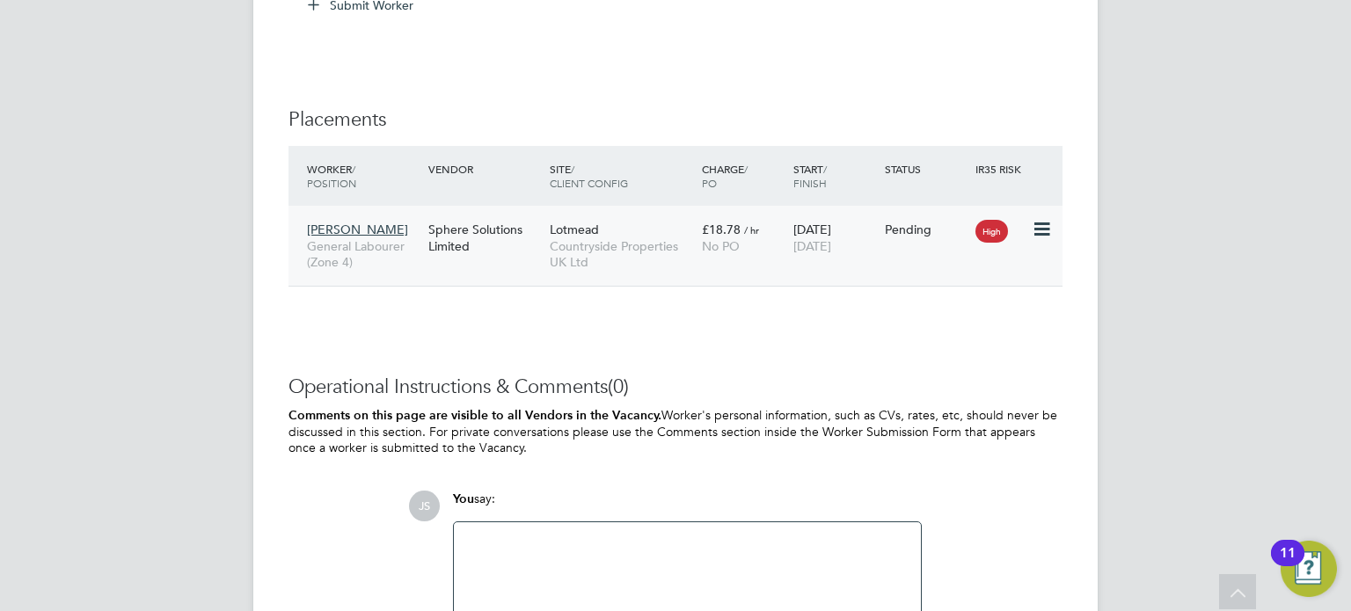
click at [1041, 236] on icon at bounding box center [1041, 229] width 18 height 21
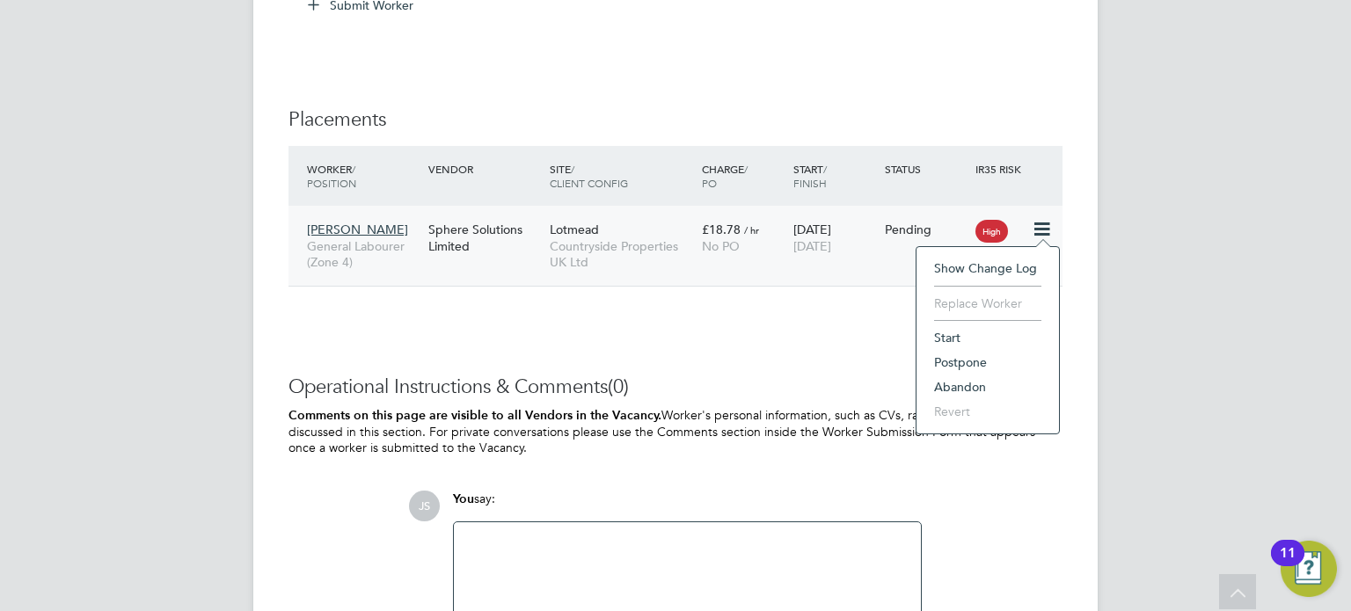
click at [945, 338] on li "Start" at bounding box center [987, 337] width 125 height 25
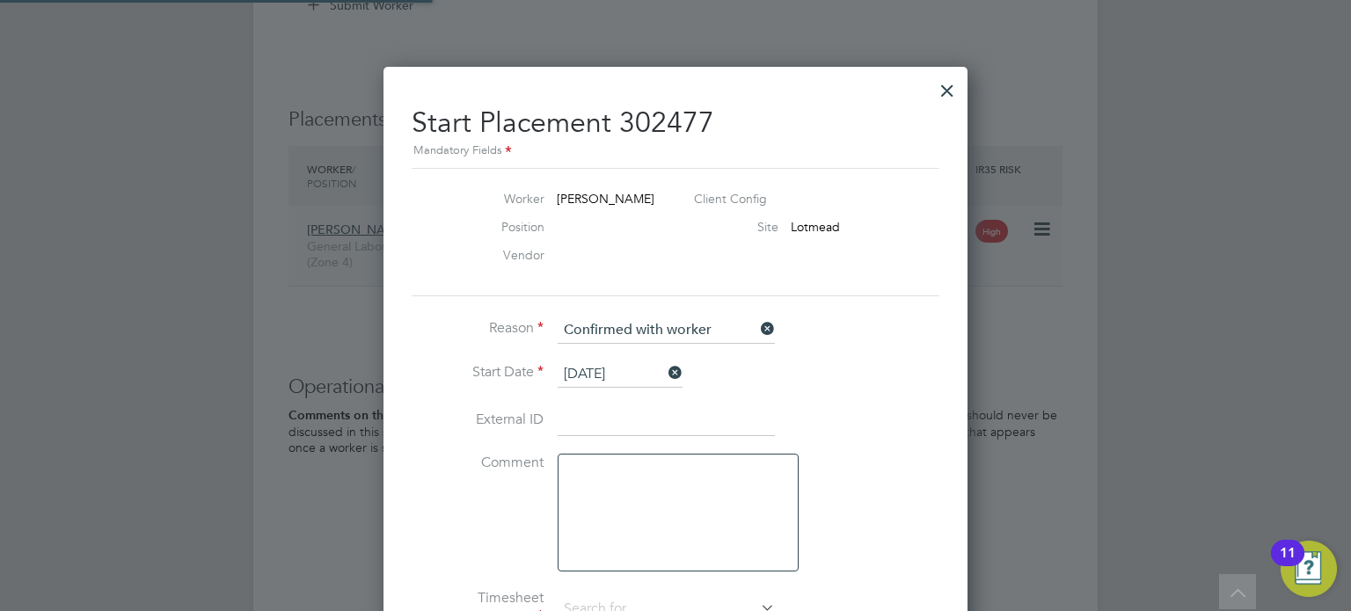
type input "Craig Ballinger"
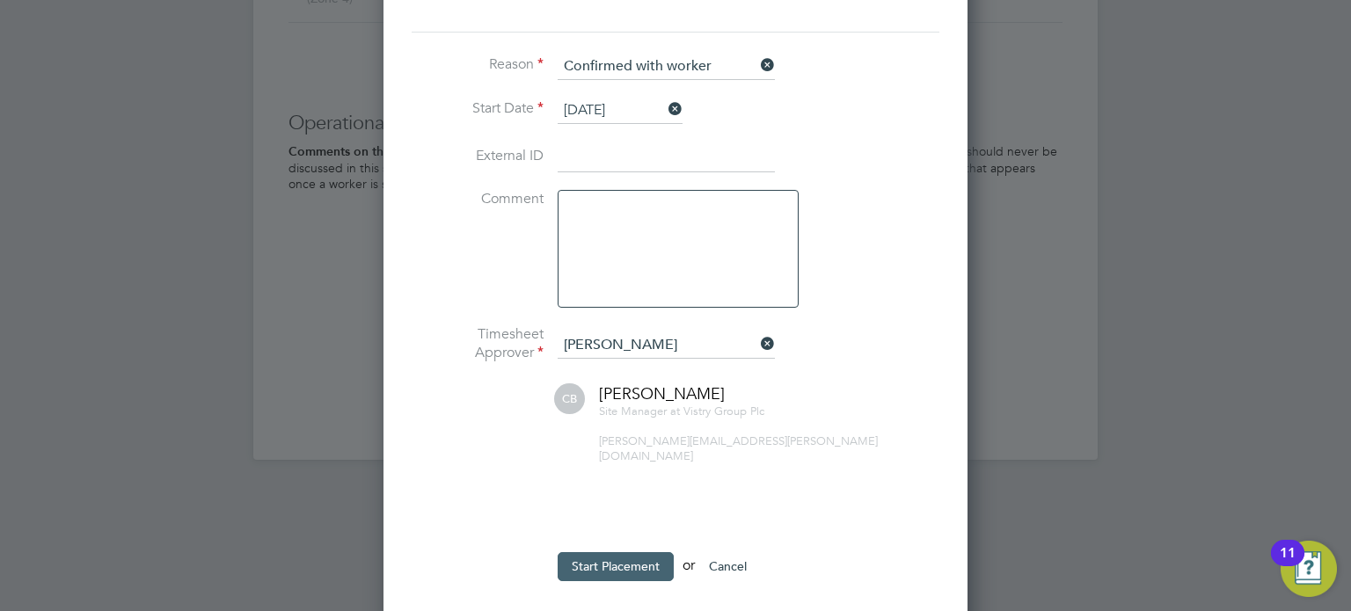
click at [590, 555] on button "Start Placement" at bounding box center [616, 566] width 116 height 28
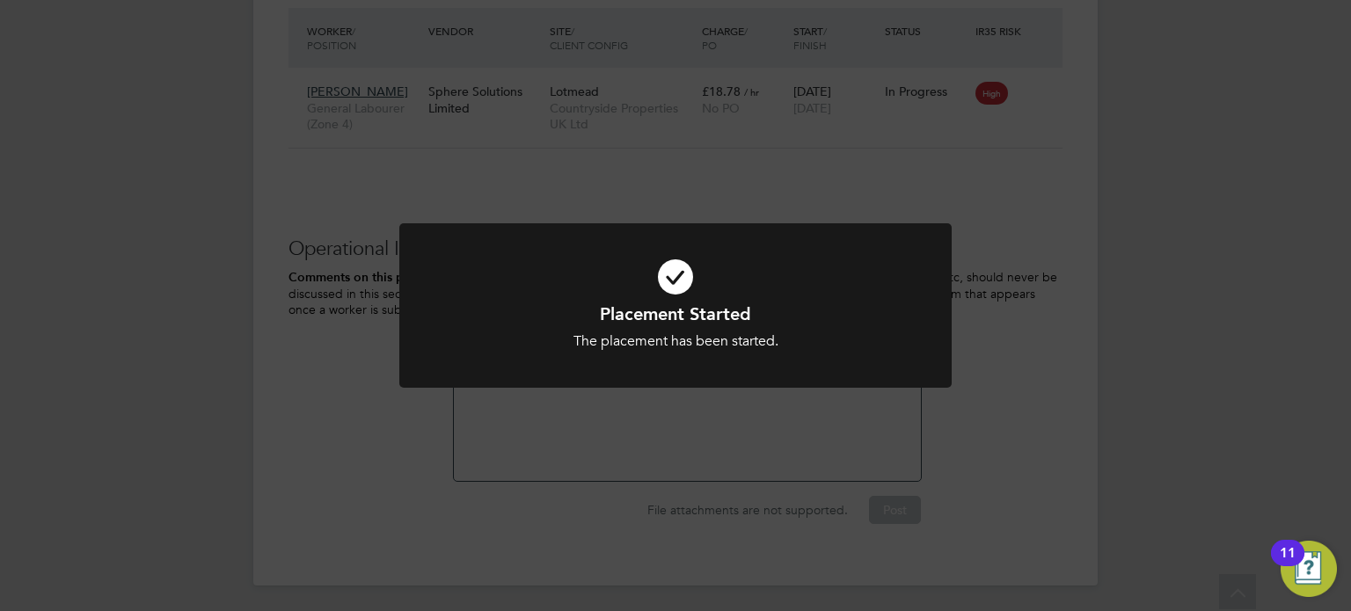
click at [1041, 344] on div "Placement Started The placement has been started. Cancel Okay" at bounding box center [675, 305] width 1351 height 611
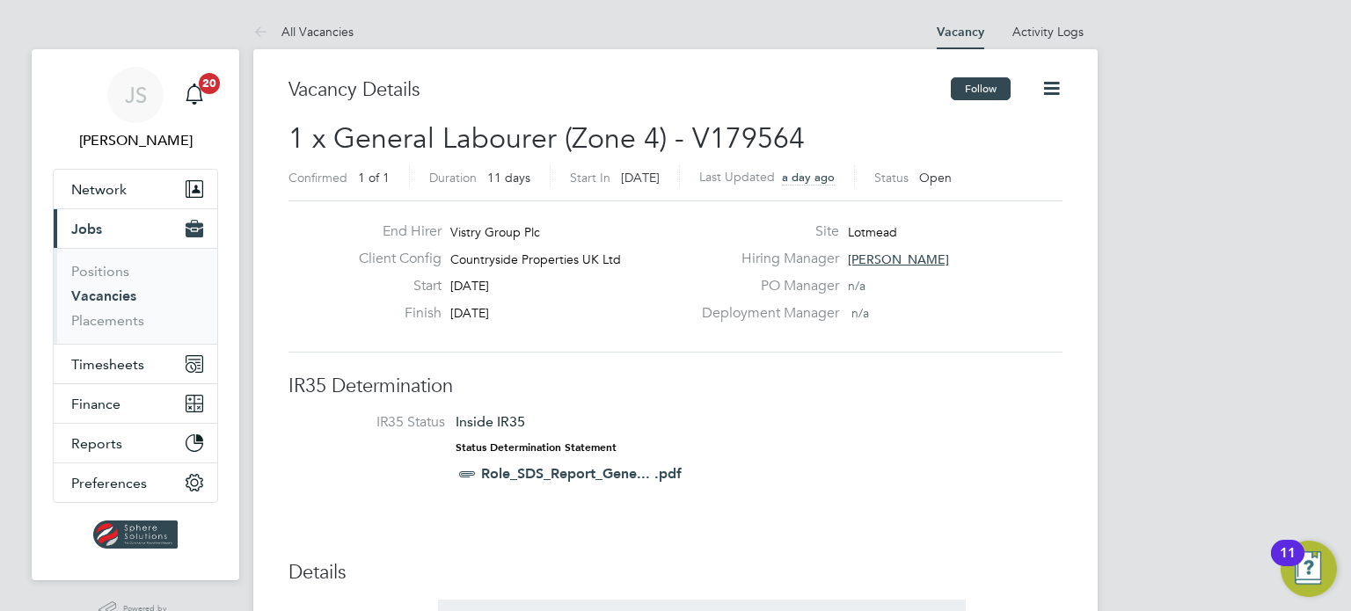
click at [977, 91] on button "Follow" at bounding box center [981, 88] width 60 height 23
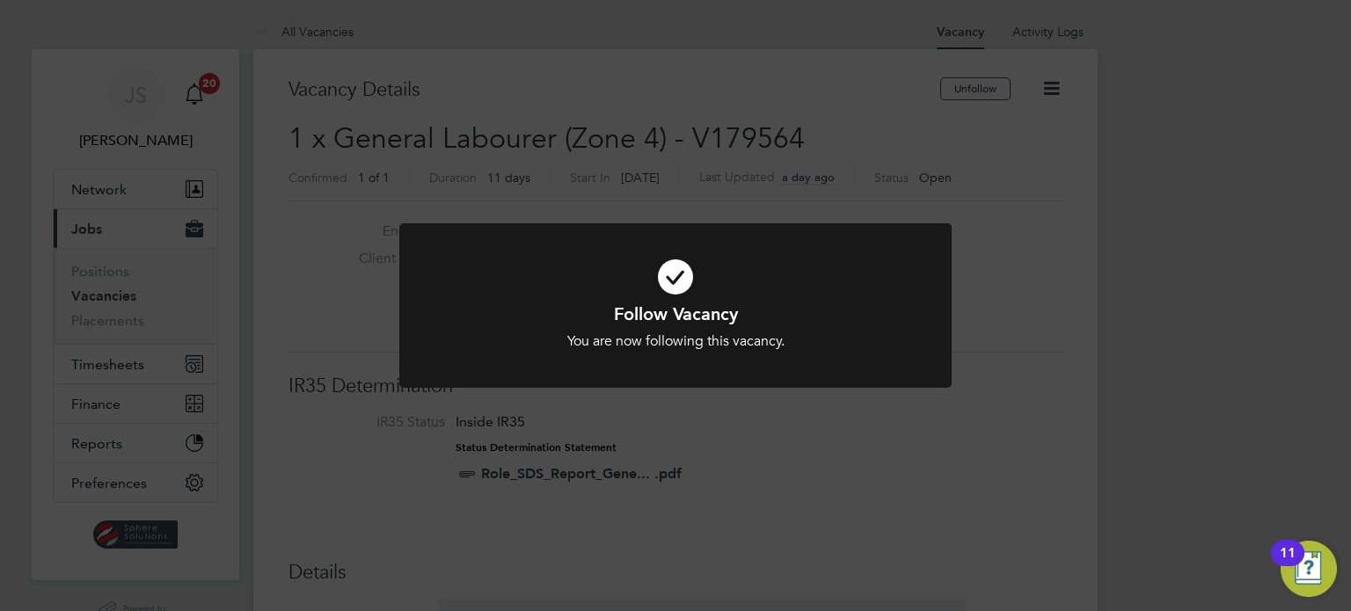
click at [201, 302] on div "Follow Vacancy You are now following this vacancy. Cancel Okay" at bounding box center [675, 305] width 1351 height 611
